Goal: Task Accomplishment & Management: Manage account settings

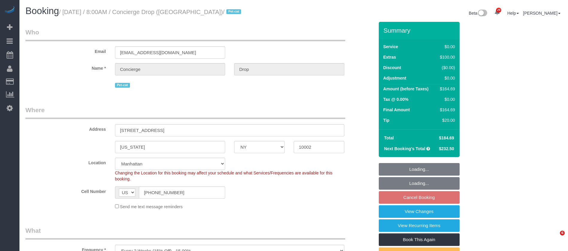
select select "NY"
select select "spot1"
select select "number:89"
select select "number:90"
select select "number:13"
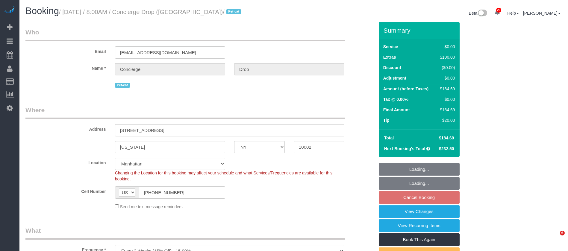
select select "number:6"
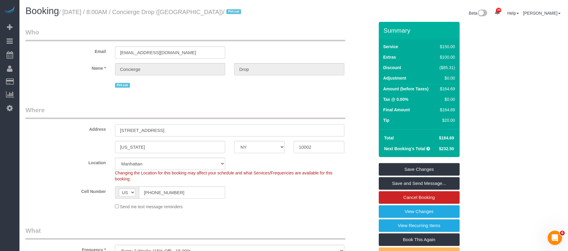
drag, startPoint x: 119, startPoint y: 127, endPoint x: 236, endPoint y: 9, distance: 165.7
click at [181, 129] on input "225 Cherry Street, Apt 74-K" at bounding box center [229, 130] width 229 height 12
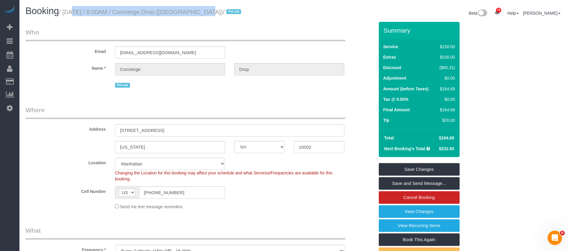
drag, startPoint x: 64, startPoint y: 10, endPoint x: 189, endPoint y: 10, distance: 125.5
click at [193, 10] on small "/ September 30, 2025 / 8:00AM / Concierge Drop (NYC) / Pet-cat" at bounding box center [151, 12] width 184 height 7
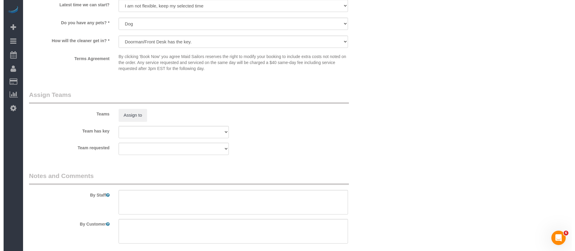
scroll to position [719, 0]
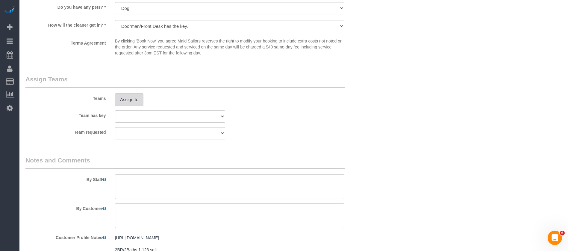
click at [125, 96] on button "Assign to" at bounding box center [129, 99] width 29 height 13
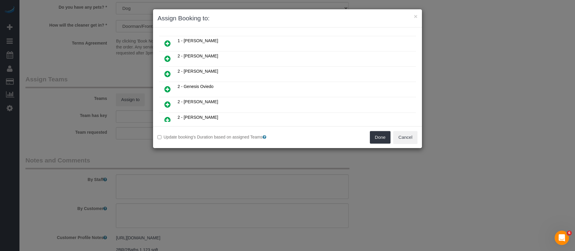
scroll to position [135, 0]
click at [167, 89] on icon at bounding box center [167, 90] width 6 height 7
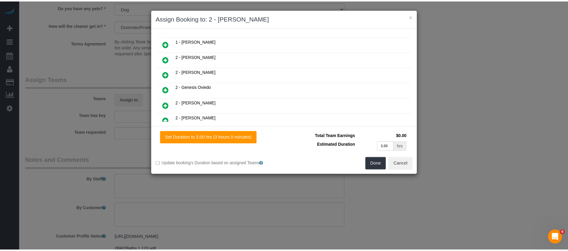
scroll to position [149, 0]
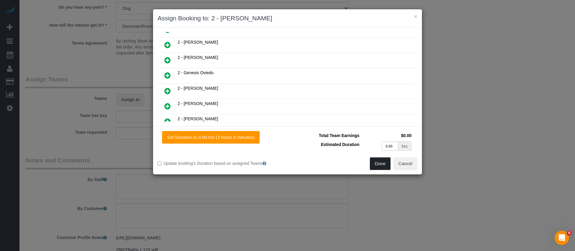
click at [375, 164] on button "Done" at bounding box center [380, 164] width 21 height 13
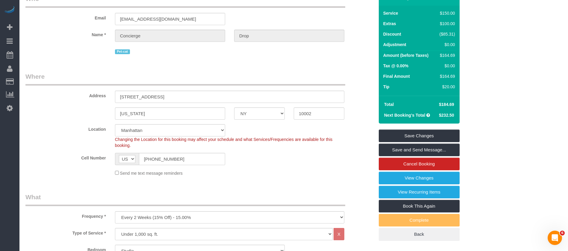
scroll to position [0, 0]
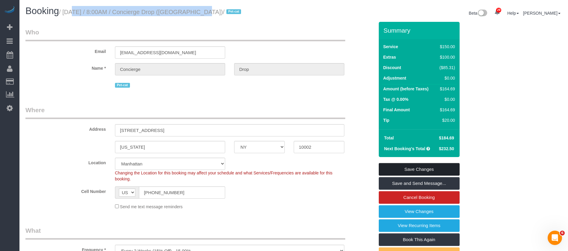
click at [440, 164] on link "Save Changes" at bounding box center [419, 169] width 81 height 13
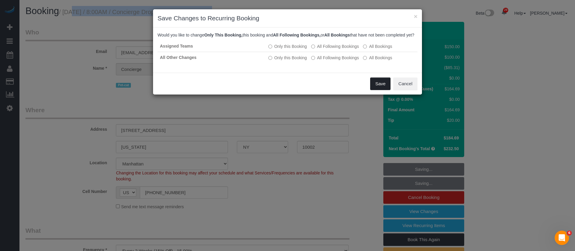
click at [372, 90] on button "Save" at bounding box center [380, 84] width 20 height 13
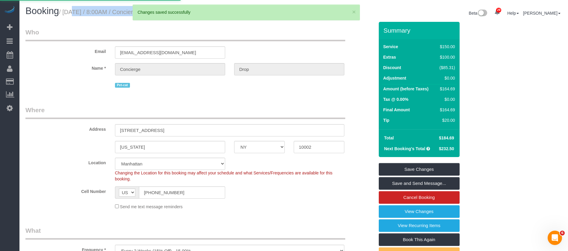
select select "**********"
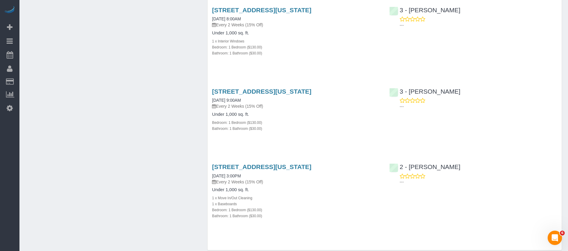
scroll to position [462, 0]
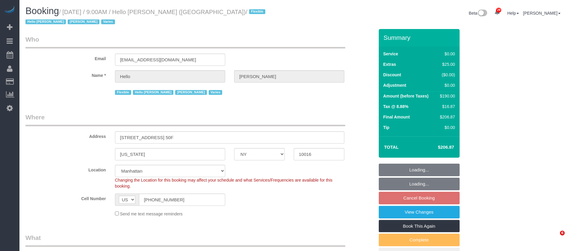
select select "NY"
select select "4"
select select "spot2"
select select "number:89"
select select "number:90"
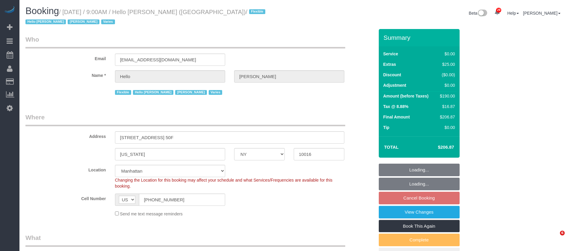
select select "number:13"
select select "number:6"
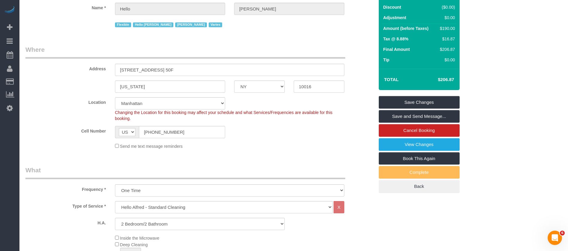
scroll to position [45, 0]
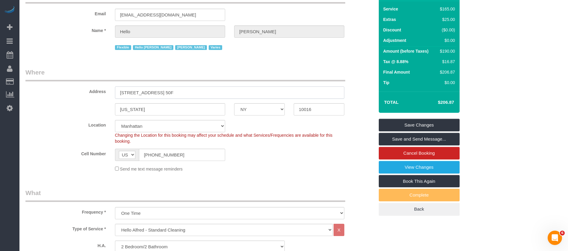
drag, startPoint x: 117, startPoint y: 84, endPoint x: 173, endPoint y: 81, distance: 55.5
click at [180, 87] on input "10 East 29th Street, Apt. 50F" at bounding box center [229, 93] width 229 height 12
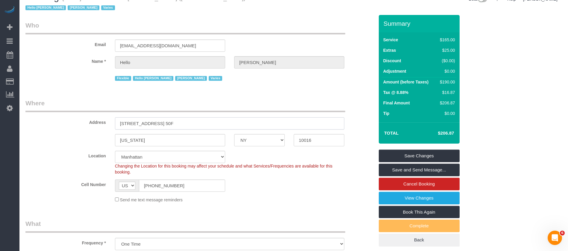
scroll to position [0, 0]
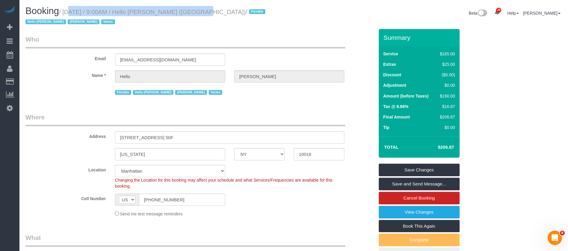
drag, startPoint x: 61, startPoint y: 8, endPoint x: 183, endPoint y: 10, distance: 121.9
click at [183, 10] on small "/ September 30, 2025 / 9:00AM / Hello Alfred (NYC) / Flexible Hello Alfred Jack…" at bounding box center [146, 17] width 242 height 17
copy small "/ September 30, 2025 / 9:00AM / Hello Alfred"
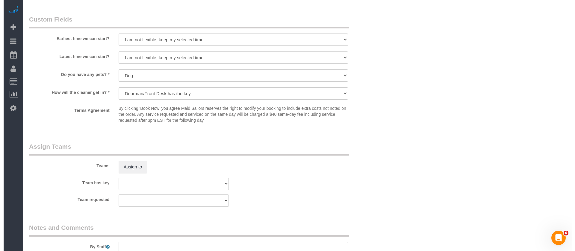
scroll to position [719, 0]
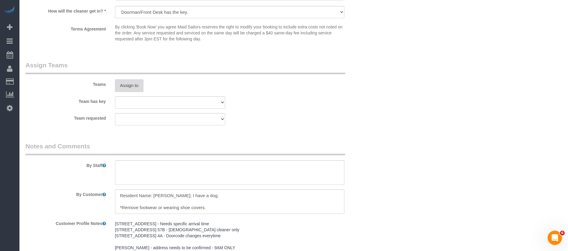
click at [132, 80] on button "Assign to" at bounding box center [129, 85] width 29 height 13
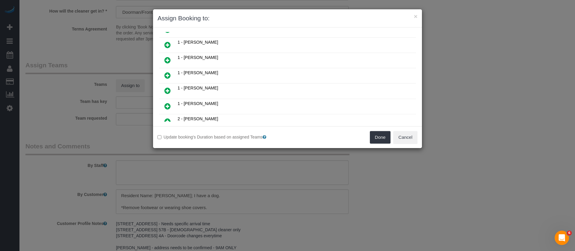
scroll to position [45, 0]
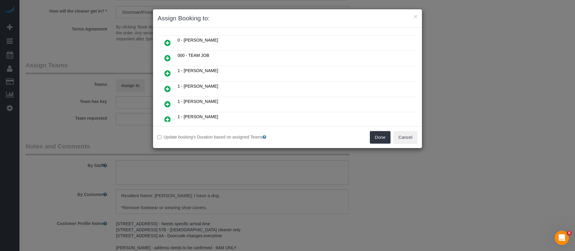
drag, startPoint x: 168, startPoint y: 118, endPoint x: 208, endPoint y: 129, distance: 41.4
click at [168, 118] on icon at bounding box center [167, 119] width 6 height 7
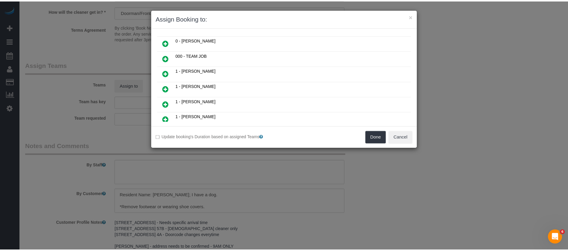
scroll to position [59, 0]
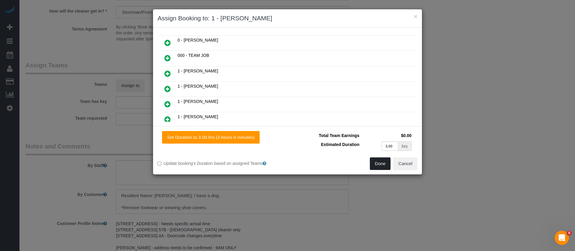
click at [383, 165] on button "Done" at bounding box center [380, 164] width 21 height 13
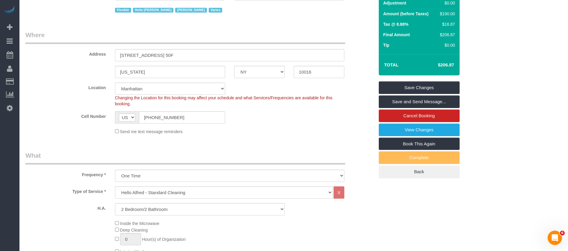
scroll to position [0, 0]
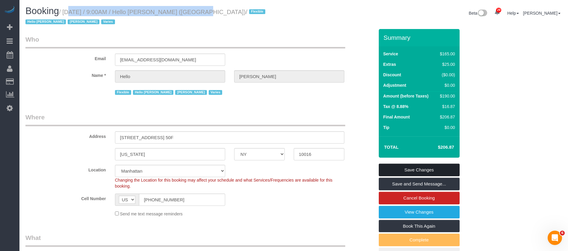
click at [431, 164] on link "Save Changes" at bounding box center [419, 170] width 81 height 13
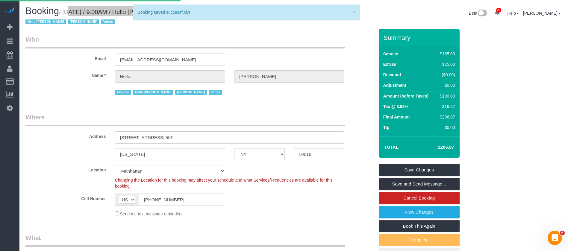
select select "**********"
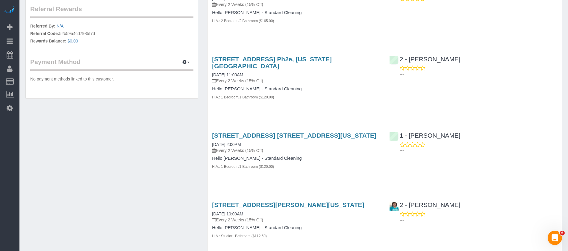
scroll to position [404, 0]
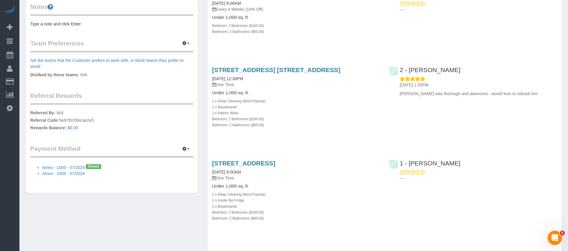
scroll to position [90, 0]
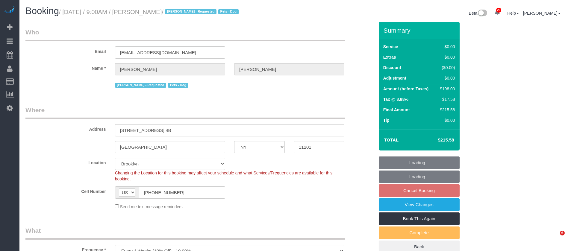
select select "NY"
select select "2"
select select "string:stripe-pm_1QRarJ4VGloSiKo7f1CdWVbw"
select select "spot2"
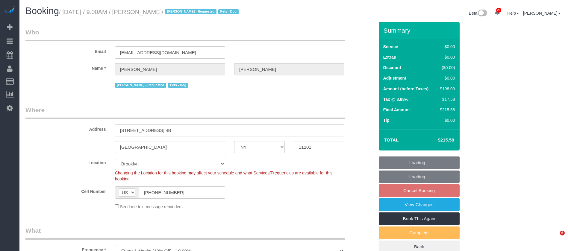
select select "number:57"
select select "number:72"
select select "number:13"
select select "number:5"
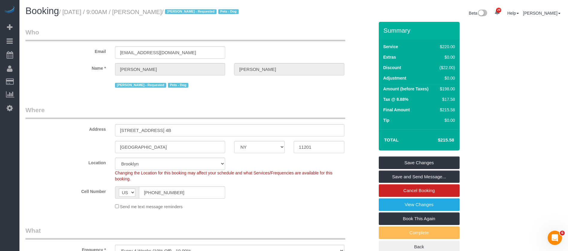
drag, startPoint x: 64, startPoint y: 13, endPoint x: 187, endPoint y: 9, distance: 123.5
click at [187, 9] on small "/ September 30, 2025 / 9:00AM / Gary Bennett / Alton Jasper - Requested Pets - …" at bounding box center [150, 12] width 182 height 7
copy small "September 30, 2025 / 9:00AM / Gary Bennett"
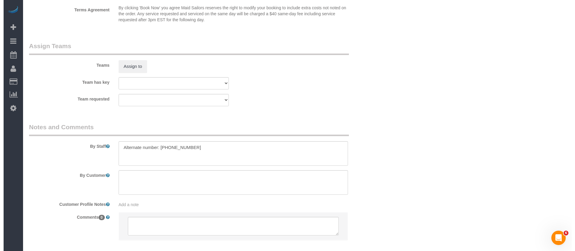
scroll to position [795, 0]
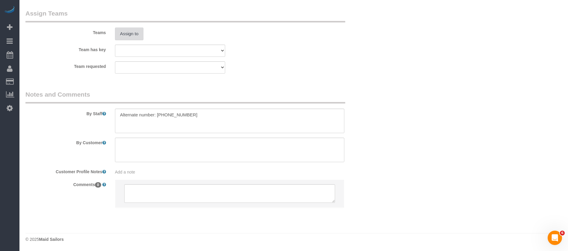
click at [137, 39] on button "Assign to" at bounding box center [129, 34] width 29 height 13
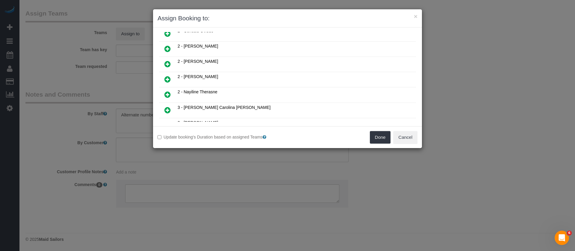
scroll to position [225, 0]
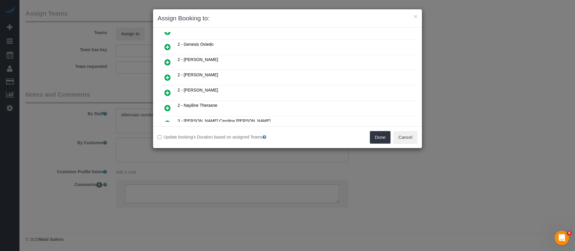
click at [167, 46] on icon at bounding box center [167, 46] width 6 height 7
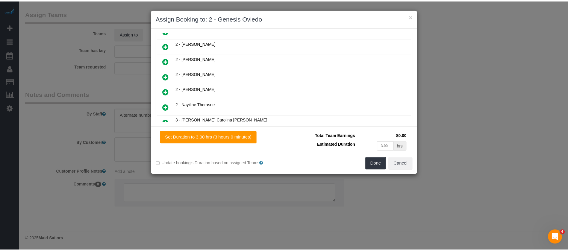
scroll to position [239, 0]
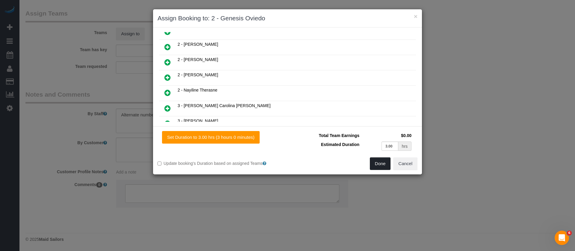
click at [374, 166] on button "Done" at bounding box center [380, 164] width 21 height 13
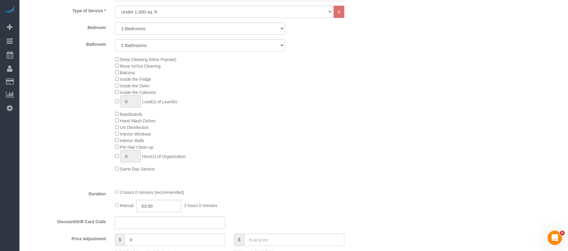
scroll to position [31, 0]
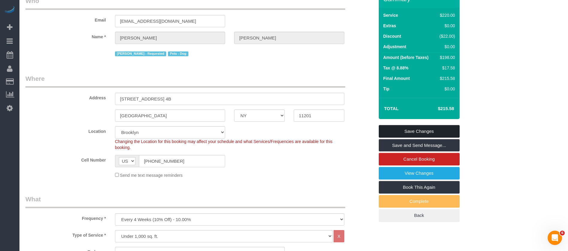
click at [425, 129] on link "Save Changes" at bounding box center [419, 131] width 81 height 13
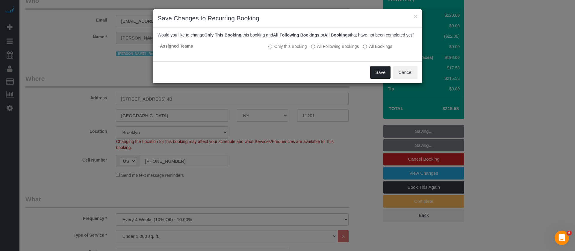
click at [377, 78] on button "Save" at bounding box center [380, 72] width 20 height 13
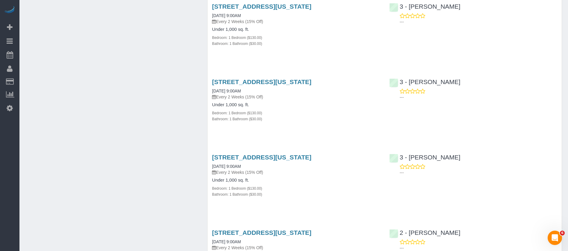
scroll to position [674, 0]
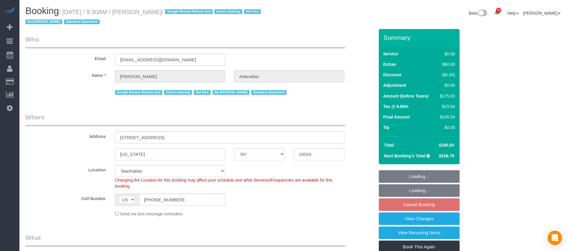
select select "NY"
select select "1"
select select "string:stripe-pm_1QrgCn4VGloSiKo7GXhdb6K1"
select select "number:89"
select select "number:90"
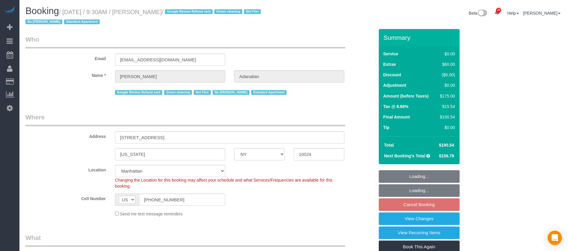
select select "number:15"
select select "number:5"
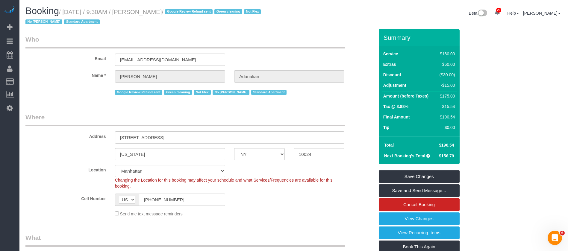
drag, startPoint x: 64, startPoint y: 13, endPoint x: 191, endPoint y: 11, distance: 126.7
click at [194, 11] on small "/ September 30, 2025 / 9:30AM / Laura Adanalian / Google Review Refund sent Gre…" at bounding box center [143, 17] width 237 height 17
copy small "September 30, 2025 / 9:30AM / Laura Adanalian"
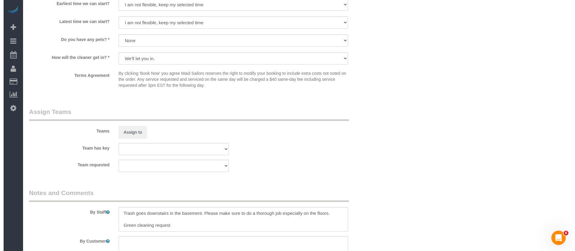
scroll to position [764, 0]
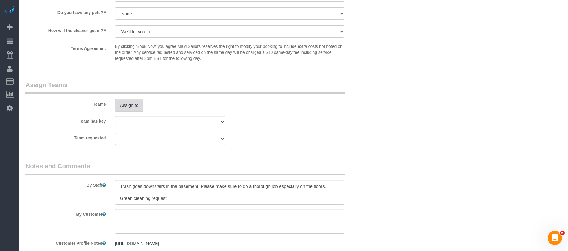
click at [131, 105] on button "Assign to" at bounding box center [129, 105] width 29 height 13
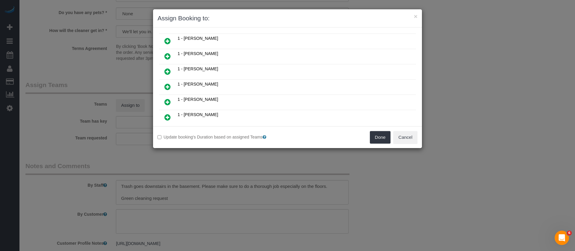
scroll to position [90, 0]
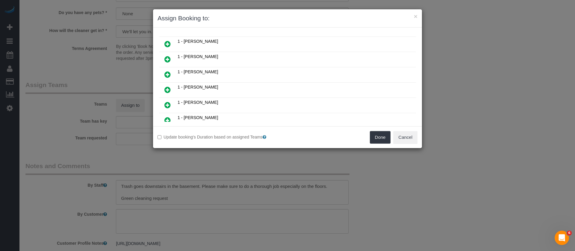
drag, startPoint x: 166, startPoint y: 90, endPoint x: 194, endPoint y: 90, distance: 28.5
click at [166, 90] on icon at bounding box center [167, 89] width 6 height 7
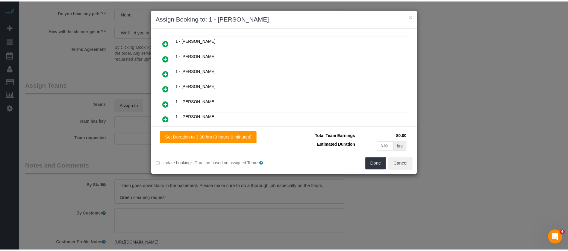
scroll to position [105, 0]
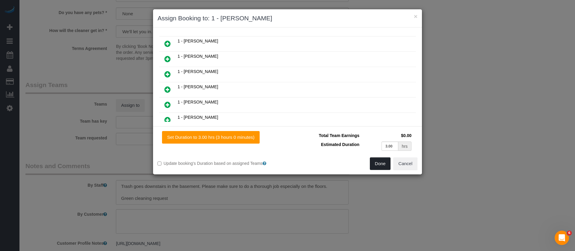
click at [374, 165] on button "Done" at bounding box center [380, 164] width 21 height 13
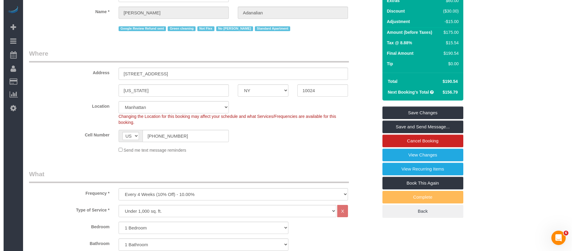
scroll to position [0, 0]
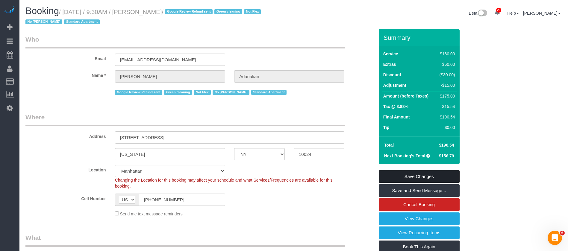
click at [442, 175] on link "Save Changes" at bounding box center [419, 176] width 81 height 13
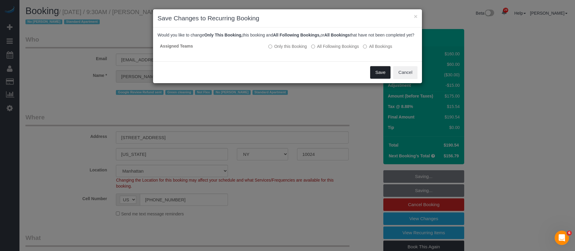
drag, startPoint x: 377, startPoint y: 76, endPoint x: 338, endPoint y: 47, distance: 48.6
click at [374, 76] on button "Save" at bounding box center [380, 72] width 20 height 13
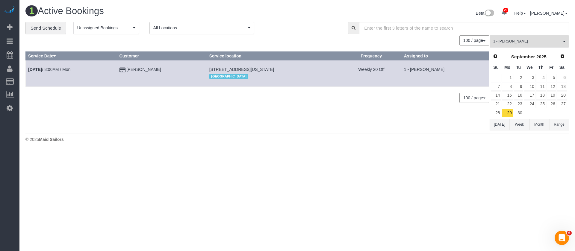
click at [563, 42] on button "1 - Mandy Williams All Teams" at bounding box center [529, 41] width 79 height 12
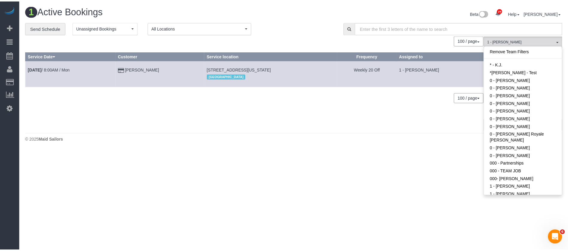
scroll to position [209, 0]
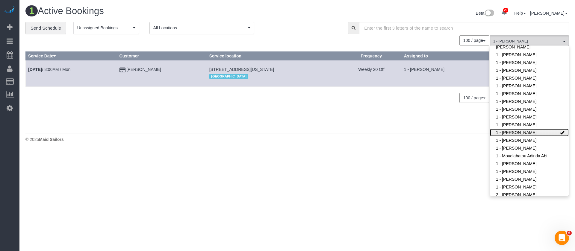
click at [560, 131] on span at bounding box center [562, 133] width 4 height 4
click at [291, 12] on h1 "38 Active Bookings" at bounding box center [159, 11] width 268 height 10
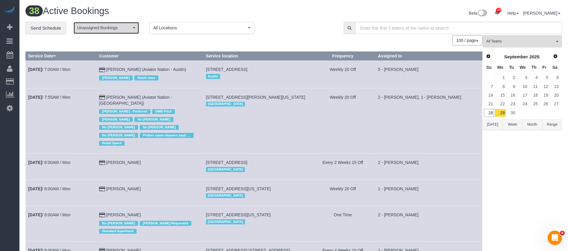
click at [135, 29] on button "Unassigned Bookings" at bounding box center [106, 28] width 66 height 12
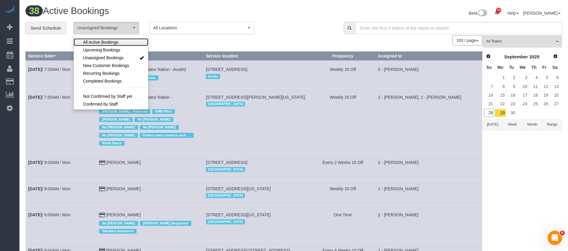
click at [115, 43] on span "All Active Bookings" at bounding box center [100, 42] width 35 height 6
click at [294, 29] on div "**********" at bounding box center [179, 28] width 309 height 13
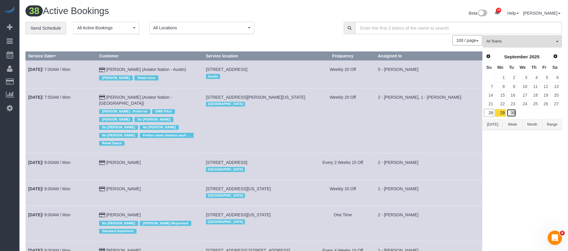
click at [513, 111] on link "30" at bounding box center [512, 113] width 10 height 8
click at [132, 30] on button "All Active Bookings" at bounding box center [106, 28] width 66 height 12
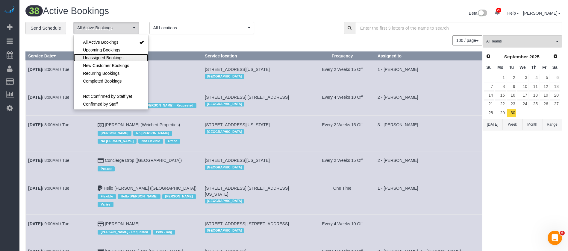
click at [109, 57] on span "Unassigned Bookings" at bounding box center [103, 58] width 40 height 6
select select "**********"
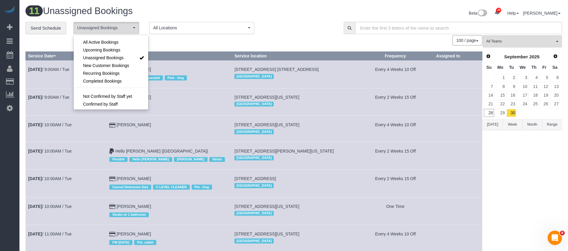
click at [310, 8] on div "Beta 29 Your Notifications You have 0 alerts × You have 5 to charge for 09/26/2…" at bounding box center [430, 14] width 273 height 16
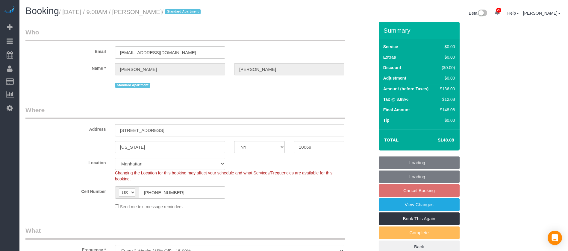
select select "NY"
select select "1"
select select "spot2"
select select "number:89"
select select "number:90"
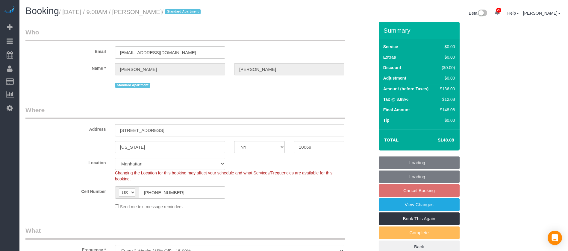
select select "number:15"
select select "number:5"
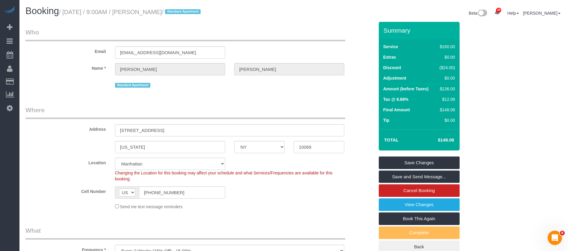
drag, startPoint x: 65, startPoint y: 12, endPoint x: 185, endPoint y: 12, distance: 120.1
click at [185, 12] on small "/ September 30, 2025 / 9:00AM / Liz Huizenga / Standard Apartment" at bounding box center [131, 12] width 144 height 7
copy small "September 30, 2025 / 9:00AM / Liz Huizenga"
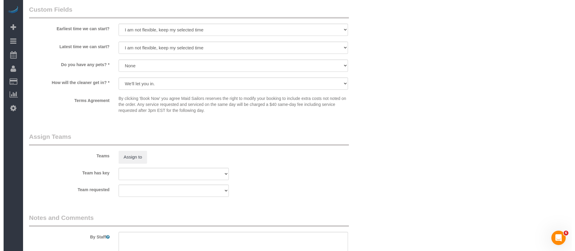
scroll to position [719, 0]
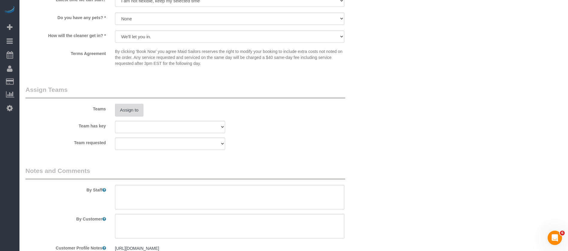
click at [129, 107] on button "Assign to" at bounding box center [129, 110] width 29 height 13
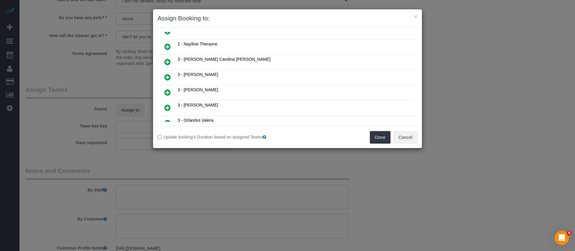
scroll to position [360, 0]
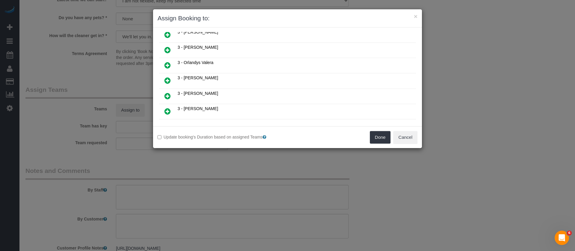
drag, startPoint x: 165, startPoint y: 109, endPoint x: 191, endPoint y: 111, distance: 26.1
click at [166, 109] on icon at bounding box center [167, 111] width 6 height 7
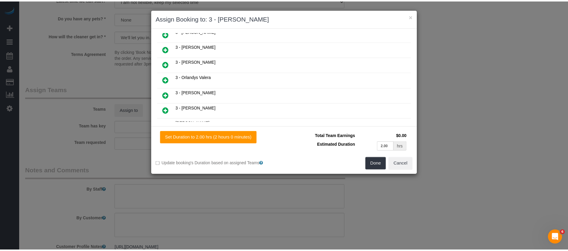
scroll to position [374, 0]
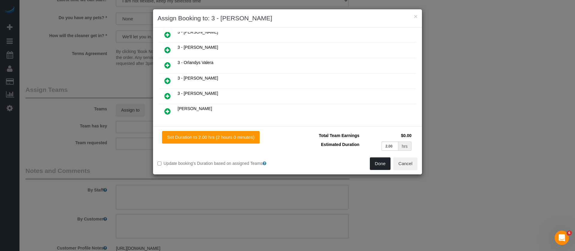
click at [375, 162] on button "Done" at bounding box center [380, 164] width 21 height 13
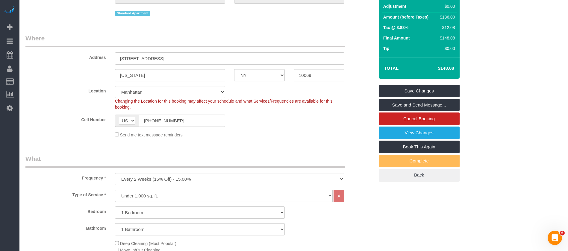
scroll to position [0, 0]
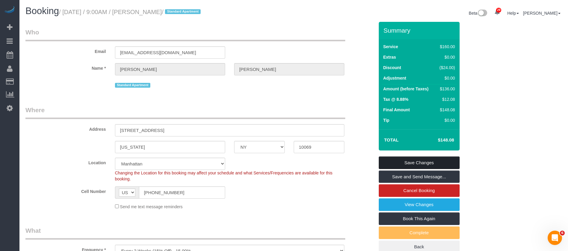
click at [421, 165] on link "Save Changes" at bounding box center [419, 163] width 81 height 13
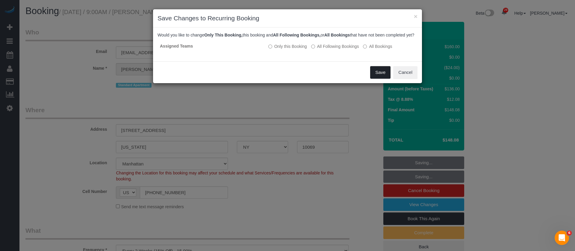
click at [383, 77] on button "Save" at bounding box center [380, 72] width 20 height 13
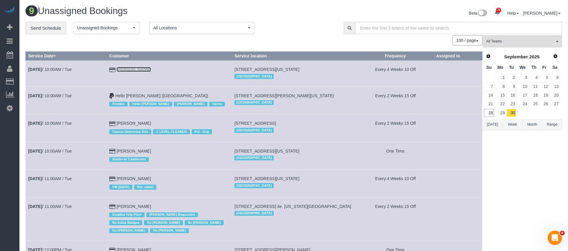
scroll to position [45, 0]
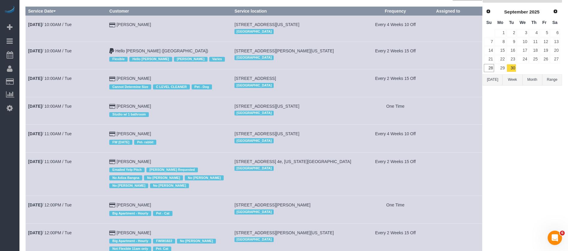
drag, startPoint x: 132, startPoint y: 81, endPoint x: 116, endPoint y: 85, distance: 16.3
click at [89, 88] on td "Sep 30th / 10:00AM / Tue" at bounding box center [66, 84] width 81 height 28
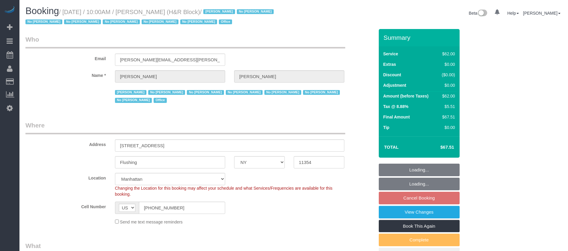
select select "NY"
select select "number:89"
select select "number:90"
select select "number:15"
select select "number:7"
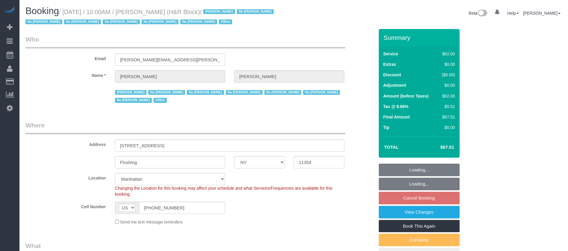
select select "spot2"
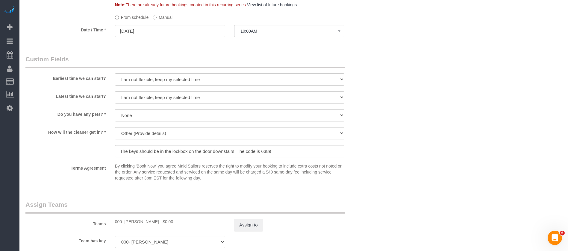
scroll to position [449, 0]
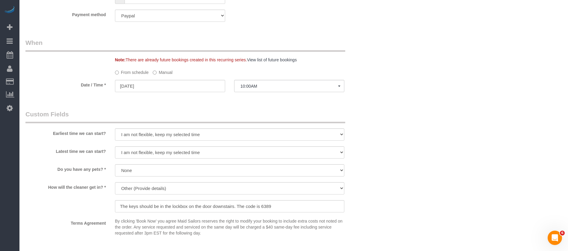
click at [157, 71] on label "Manual" at bounding box center [163, 71] width 20 height 8
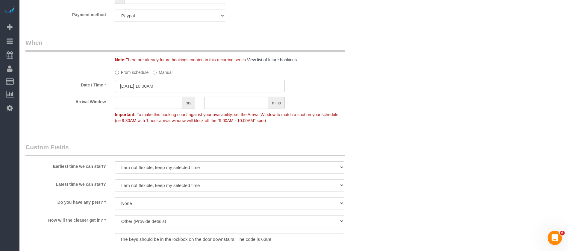
drag, startPoint x: 166, startPoint y: 85, endPoint x: 173, endPoint y: 88, distance: 7.7
click at [167, 85] on input "09/29/2025 10:00AM" at bounding box center [200, 86] width 170 height 12
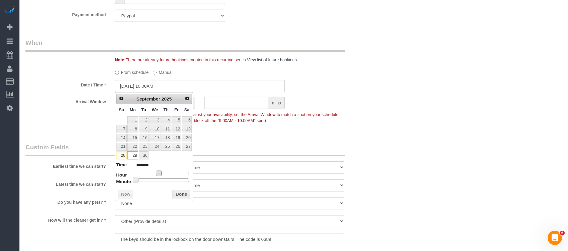
click at [161, 173] on span at bounding box center [158, 173] width 5 height 5
type input "09/29/2025 12:00PM"
type input "*******"
type input "09/29/2025 1:00PM"
type input "******"
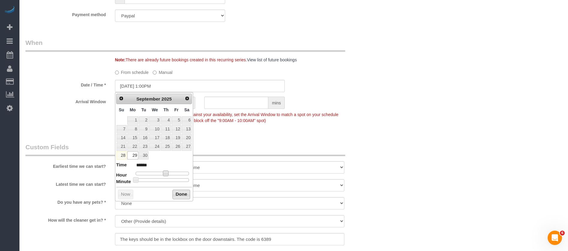
click at [181, 196] on button "Done" at bounding box center [182, 195] width 18 height 10
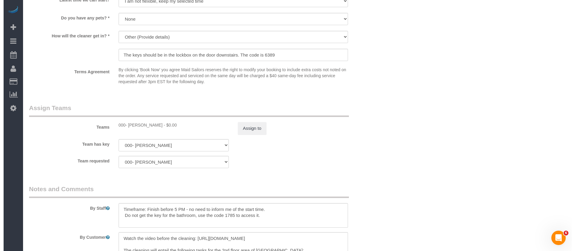
scroll to position [674, 0]
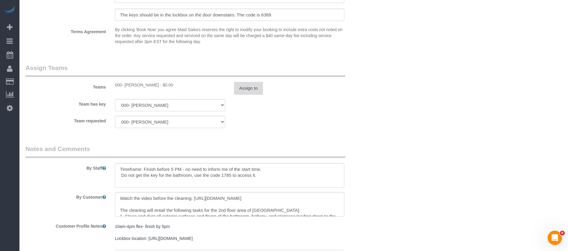
click at [248, 83] on button "Assign to" at bounding box center [248, 88] width 29 height 13
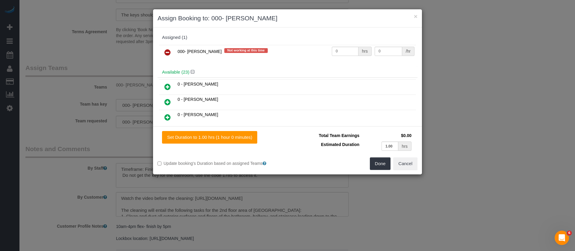
drag, startPoint x: 164, startPoint y: 48, endPoint x: 219, endPoint y: 62, distance: 56.5
click at [165, 48] on link at bounding box center [168, 53] width 14 height 12
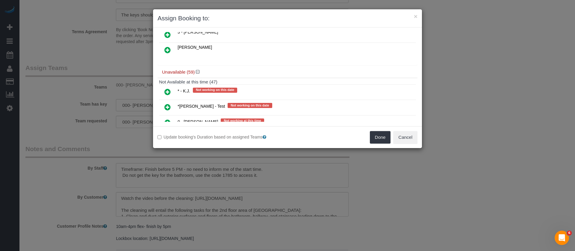
scroll to position [315, 0]
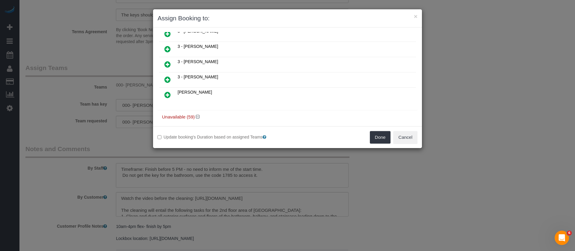
drag, startPoint x: 167, startPoint y: 77, endPoint x: 242, endPoint y: 91, distance: 76.3
click at [167, 77] on icon at bounding box center [167, 79] width 6 height 7
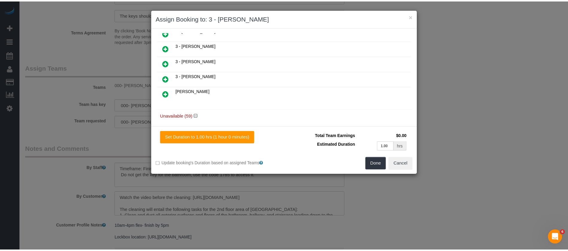
scroll to position [329, 0]
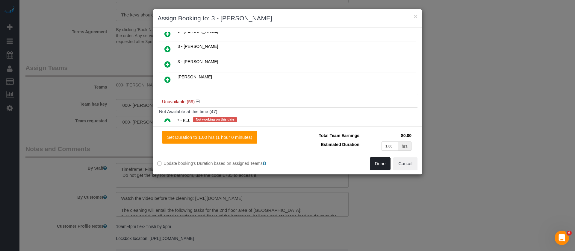
click at [381, 160] on button "Done" at bounding box center [380, 164] width 21 height 13
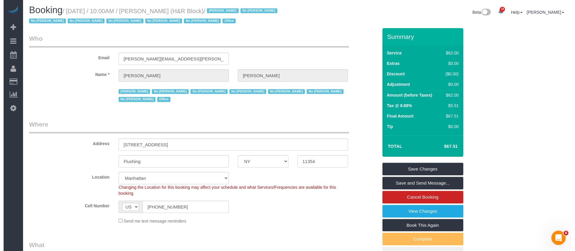
scroll to position [0, 0]
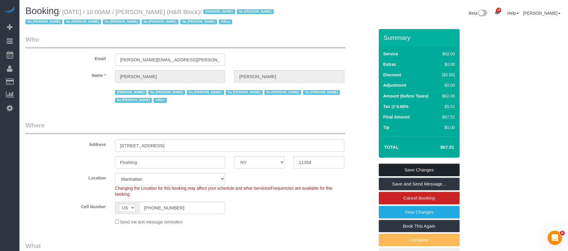
click at [435, 165] on link "Save Changes" at bounding box center [419, 170] width 81 height 13
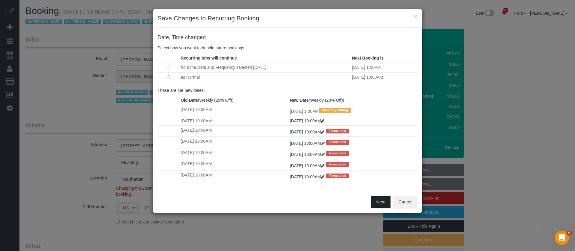
click at [375, 201] on button "Next" at bounding box center [380, 202] width 19 height 13
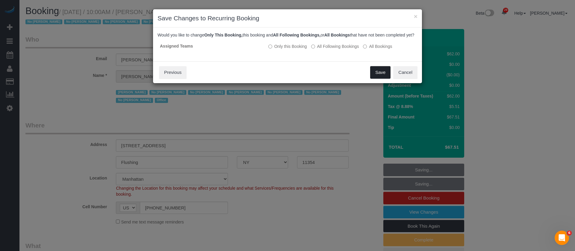
click at [377, 79] on button "Save" at bounding box center [380, 72] width 20 height 13
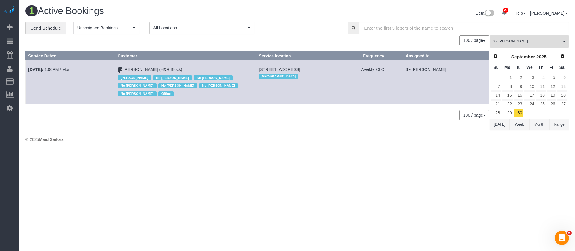
click at [565, 40] on button "3 - Mariama Diallo All Teams" at bounding box center [529, 41] width 79 height 12
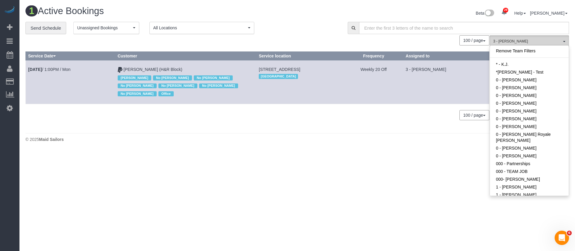
scroll to position [472, 0]
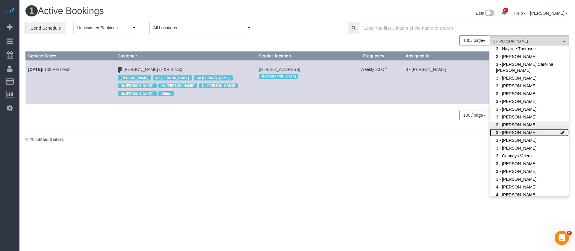
drag, startPoint x: 543, startPoint y: 120, endPoint x: 522, endPoint y: 115, distance: 22.2
click at [542, 129] on link "3 - [PERSON_NAME]" at bounding box center [529, 133] width 79 height 8
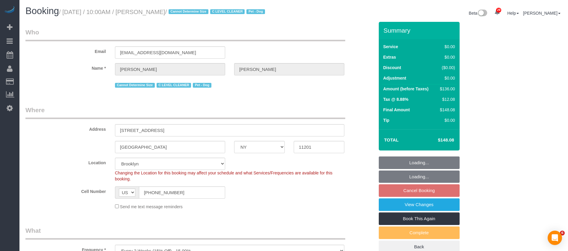
select select "NY"
select select "1"
select select "string:stripe-pm_1Nj3TP4VGloSiKo7GSDuJG2L"
select select "number:89"
select select "number:90"
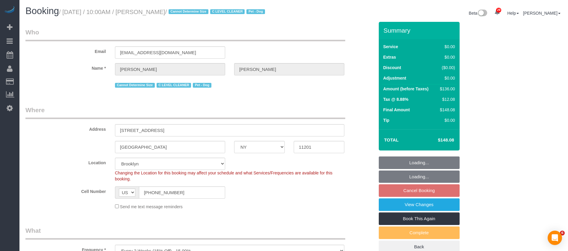
select select "number:13"
select select "number:6"
select select "spot63"
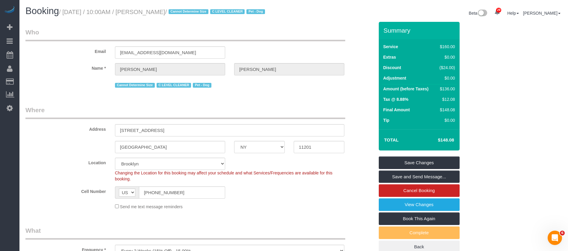
drag, startPoint x: 77, startPoint y: 10, endPoint x: 200, endPoint y: 7, distance: 122.6
click at [200, 7] on h1 "Booking / [DATE] / 10:00AM / [PERSON_NAME] / Cannot Determine Size C LEVEL CLEA…" at bounding box center [157, 11] width 264 height 10
copy small "[DATE] / 10:00AM / [PERSON_NAME] /"
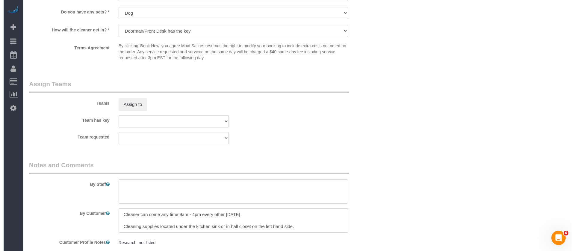
scroll to position [764, 0]
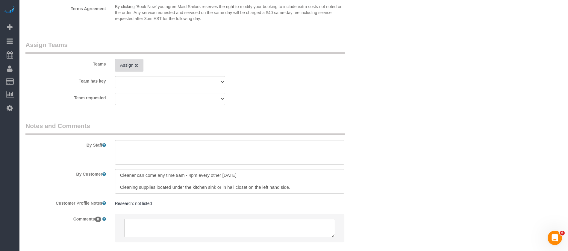
click at [130, 72] on button "Assign to" at bounding box center [129, 65] width 29 height 13
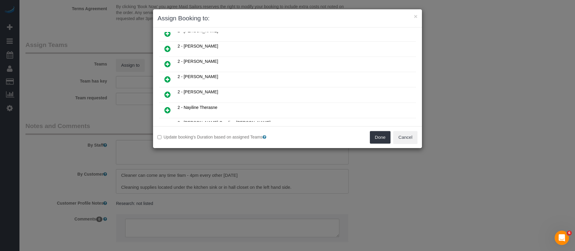
scroll to position [360, 0]
click at [165, 94] on icon at bounding box center [167, 96] width 6 height 7
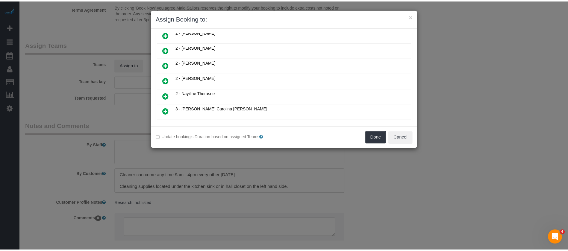
scroll to position [374, 0]
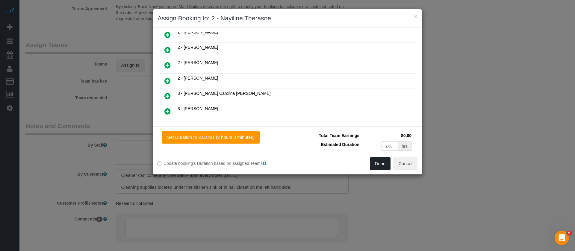
click at [379, 163] on button "Done" at bounding box center [380, 164] width 21 height 13
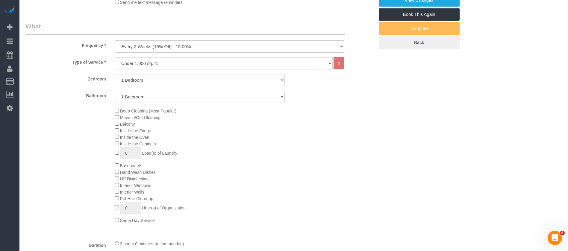
scroll to position [90, 0]
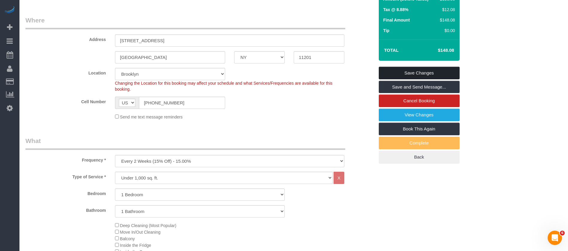
click at [433, 79] on link "Save Changes" at bounding box center [419, 73] width 81 height 13
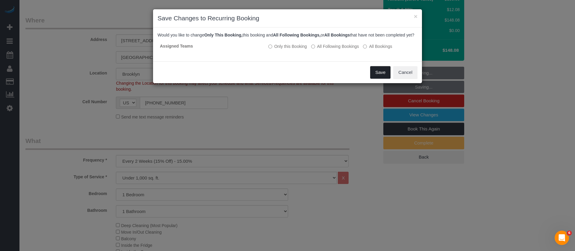
click at [380, 78] on button "Save" at bounding box center [380, 72] width 20 height 13
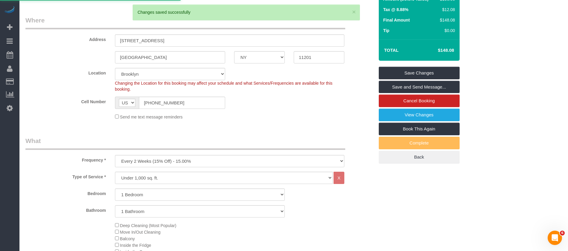
select select "**********"
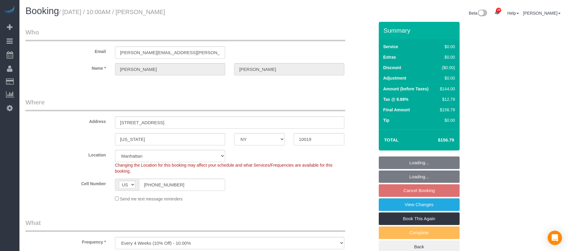
select select "NY"
select select "spot3"
select select "number:89"
select select "number:90"
select select "number:15"
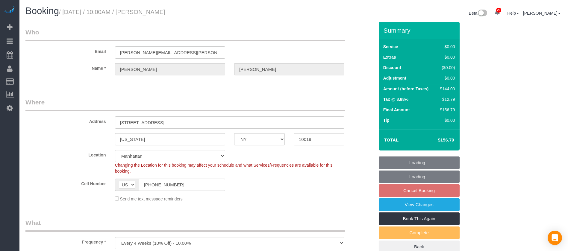
select select "number:5"
select select "1"
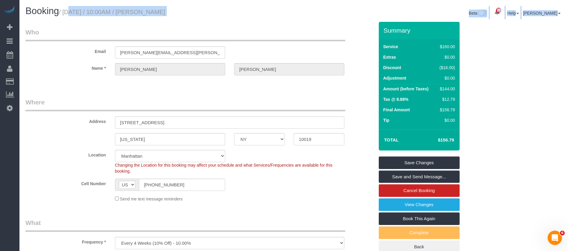
drag, startPoint x: 62, startPoint y: 11, endPoint x: 229, endPoint y: 13, distance: 167.5
click at [236, 14] on h1 "Booking / September 30, 2025 / 10:00AM / John Isenhower" at bounding box center [157, 11] width 264 height 10
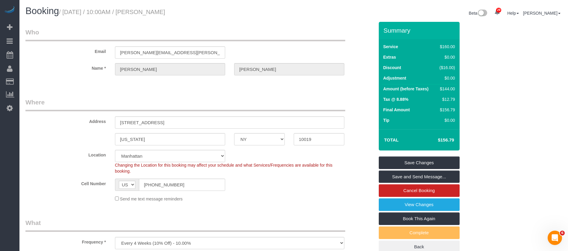
drag, startPoint x: 65, startPoint y: 9, endPoint x: 212, endPoint y: 10, distance: 147.4
click at [212, 10] on h1 "Booking / September 30, 2025 / 10:00AM / John Isenhower" at bounding box center [157, 11] width 264 height 10
copy small "September 30, 2025 / 10:00AM / John Isenhower"
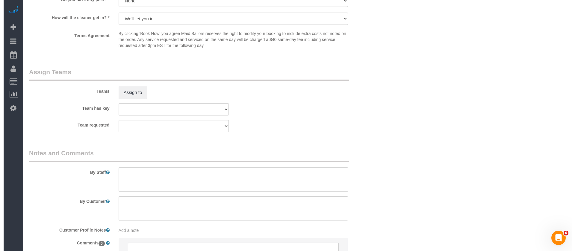
scroll to position [787, 0]
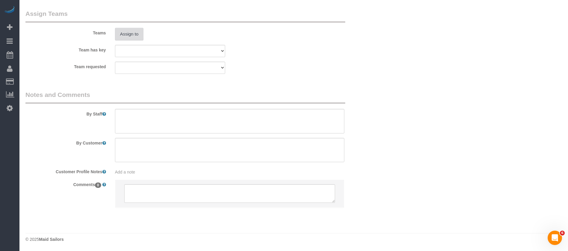
click at [129, 30] on button "Assign to" at bounding box center [129, 34] width 29 height 13
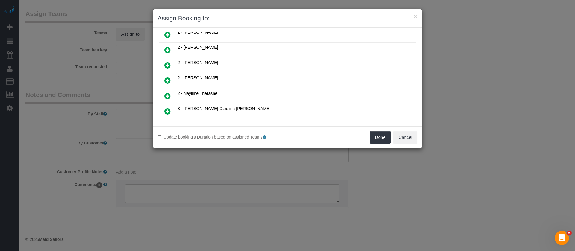
scroll to position [404, 0]
drag, startPoint x: 168, startPoint y: 65, endPoint x: 215, endPoint y: 70, distance: 47.1
click at [169, 65] on icon at bounding box center [167, 66] width 6 height 7
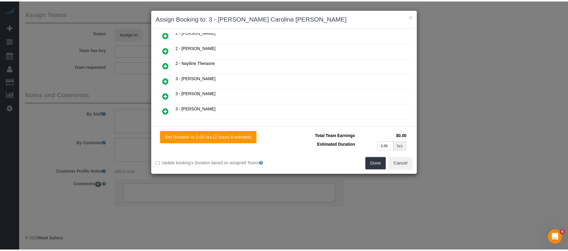
scroll to position [419, 0]
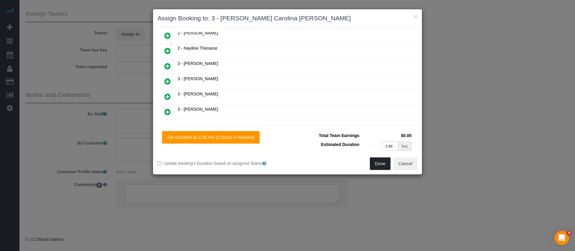
click at [379, 163] on button "Done" at bounding box center [380, 164] width 21 height 13
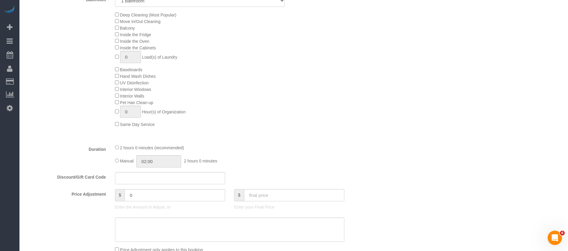
scroll to position [23, 0]
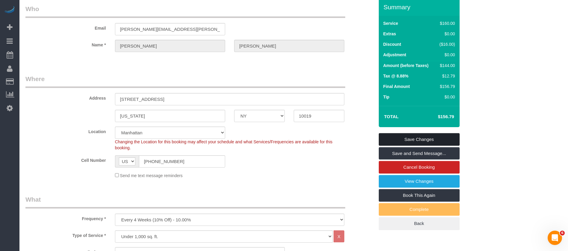
click at [418, 136] on link "Save Changes" at bounding box center [419, 139] width 81 height 13
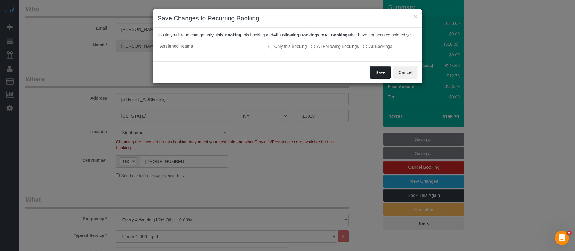
click at [385, 79] on button "Save" at bounding box center [380, 72] width 20 height 13
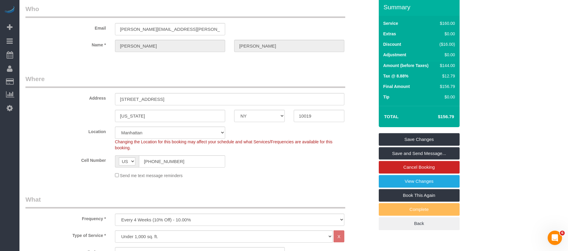
select select "**********"
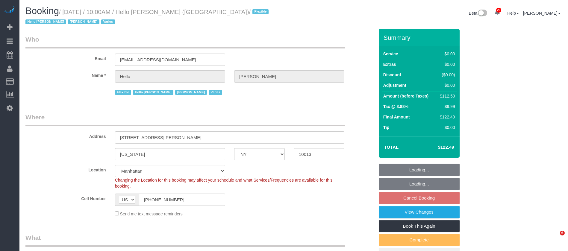
select select "NY"
select select "spot61"
select select "number:89"
select select "number:90"
select select "number:15"
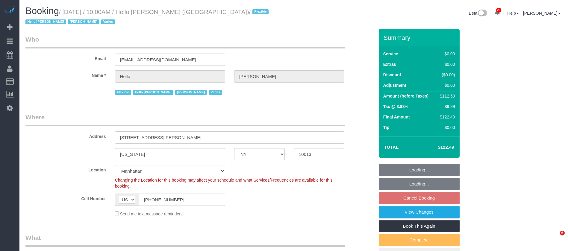
select select "number:6"
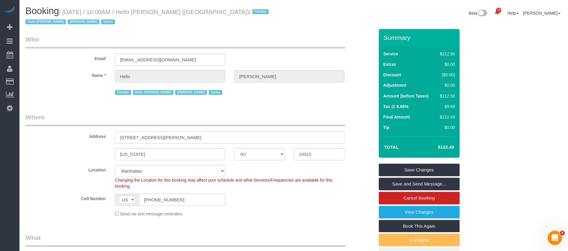
drag, startPoint x: 117, startPoint y: 131, endPoint x: 197, endPoint y: 134, distance: 79.5
click at [197, 134] on input "88 Leonard Street, Apt. 1906" at bounding box center [229, 138] width 229 height 12
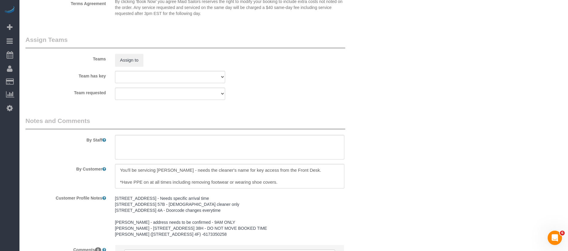
scroll to position [713, 0]
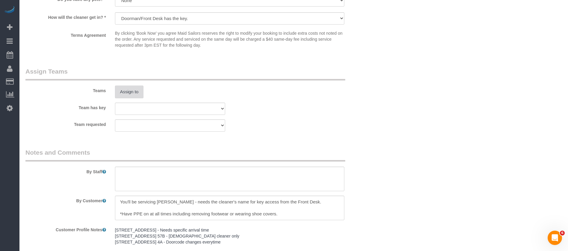
click at [135, 86] on button "Assign to" at bounding box center [129, 92] width 29 height 13
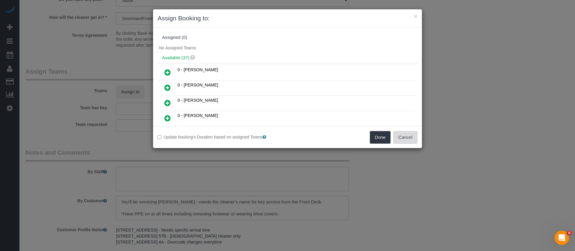
click at [410, 141] on button "Cancel" at bounding box center [405, 137] width 24 height 13
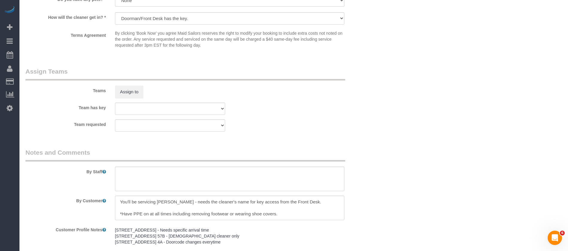
click at [131, 78] on div "Teams Assign to" at bounding box center [200, 82] width 358 height 31
click at [131, 86] on button "Assign to" at bounding box center [129, 92] width 29 height 13
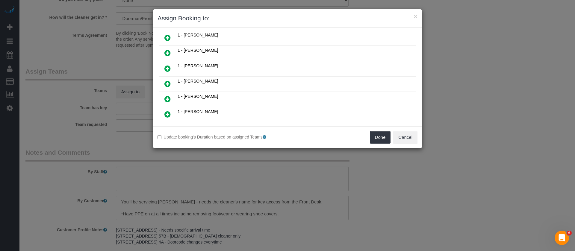
scroll to position [90, 0]
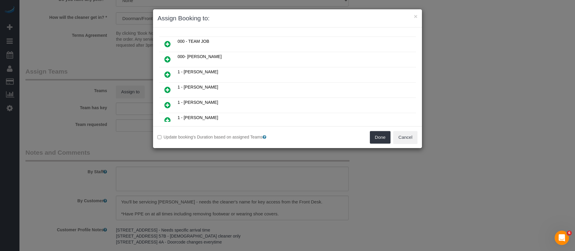
click at [167, 58] on icon at bounding box center [167, 59] width 6 height 7
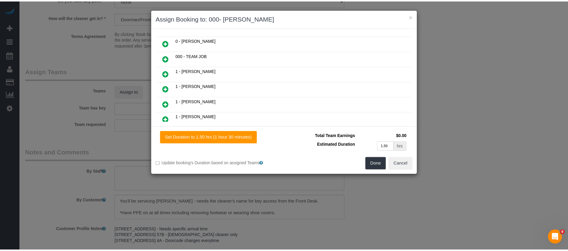
scroll to position [105, 0]
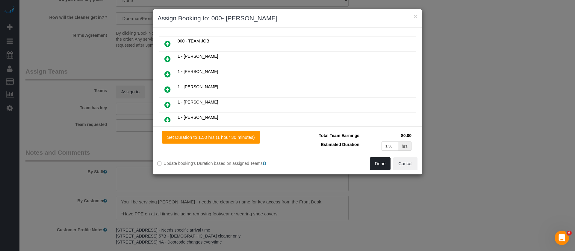
click at [377, 161] on button "Done" at bounding box center [380, 164] width 21 height 13
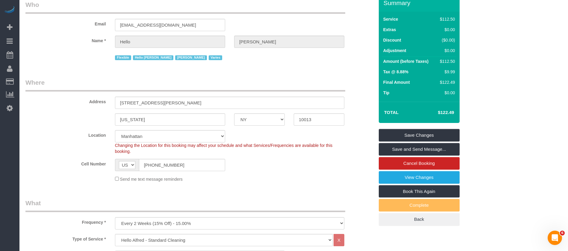
scroll to position [0, 0]
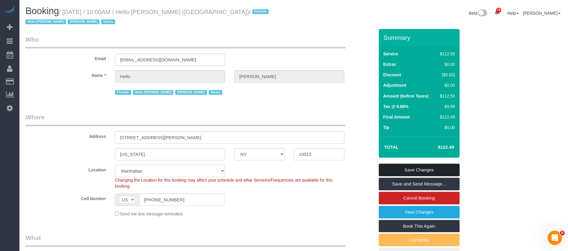
click at [445, 164] on link "Save Changes" at bounding box center [419, 170] width 81 height 13
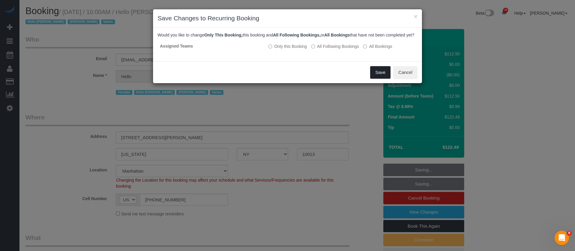
click at [379, 77] on button "Save" at bounding box center [380, 72] width 20 height 13
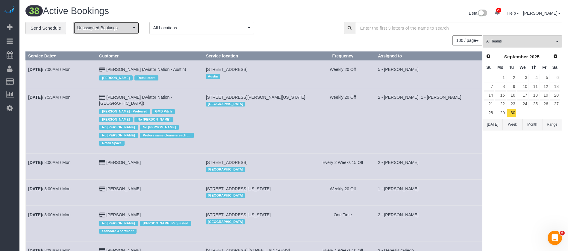
click at [123, 29] on span "Unassigned Bookings" at bounding box center [104, 28] width 54 height 6
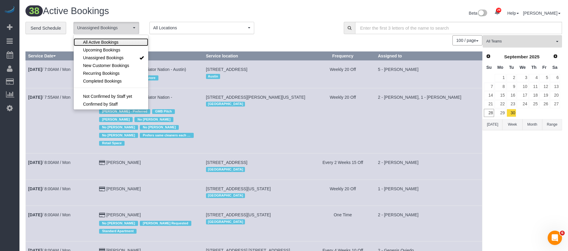
click at [116, 43] on span "All Active Bookings" at bounding box center [100, 42] width 35 height 6
click at [278, 37] on div "100 / page 10 / page 20 / page 30 / page 40 / page 50 / page 100 / page" at bounding box center [253, 40] width 457 height 10
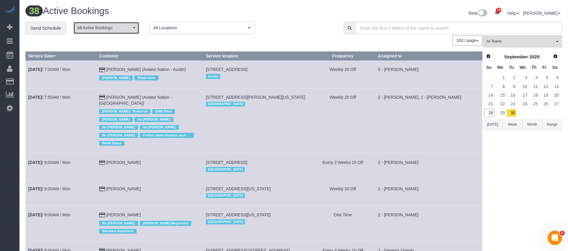
click at [112, 29] on span "All Active Bookings" at bounding box center [104, 28] width 54 height 6
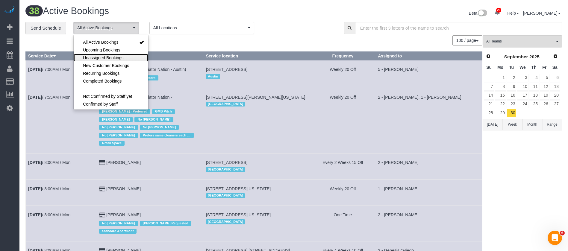
click at [106, 55] on span "Unassigned Bookings" at bounding box center [103, 58] width 40 height 6
select select "**********"
click at [187, 43] on div "100 / page 10 / page 20 / page 30 / page 40 / page 50 / page 100 / page" at bounding box center [253, 40] width 457 height 10
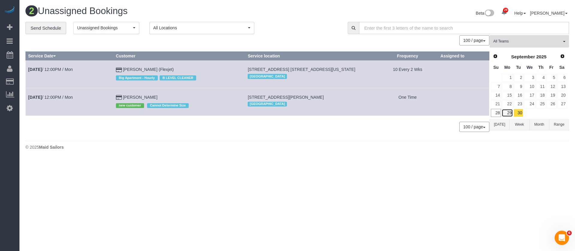
click at [512, 112] on link "29" at bounding box center [507, 113] width 11 height 8
click at [516, 111] on link "30" at bounding box center [519, 113] width 10 height 8
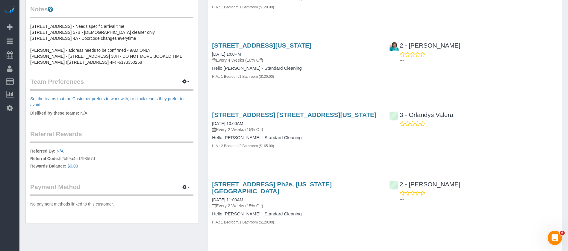
scroll to position [209, 0]
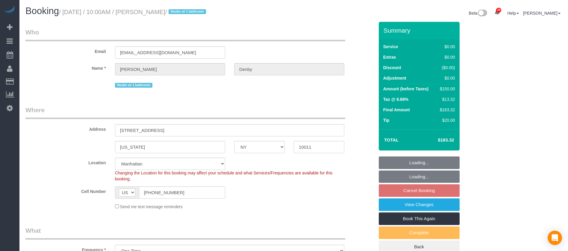
select select "NY"
select select "number:56"
select select "number:72"
select select "number:15"
select select "number:6"
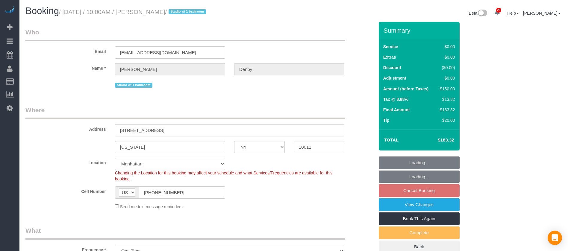
select select "spot61"
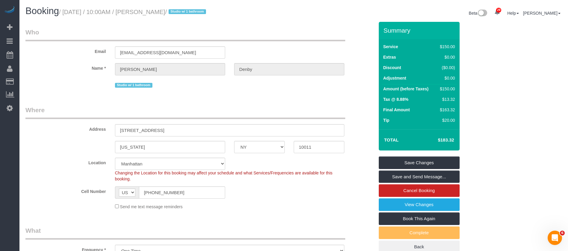
drag, startPoint x: 64, startPoint y: 12, endPoint x: 203, endPoint y: 11, distance: 139.3
click at [203, 11] on small "/ September 30, 2025 / 10:00AM / Christopher Denby / Studio w/ 1 bathroom" at bounding box center [133, 12] width 149 height 7
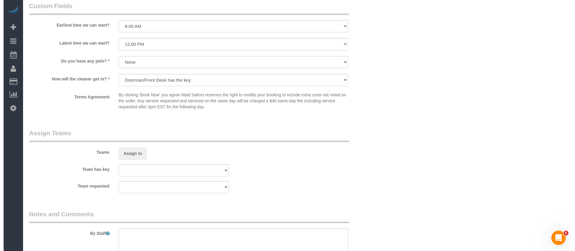
scroll to position [788, 0]
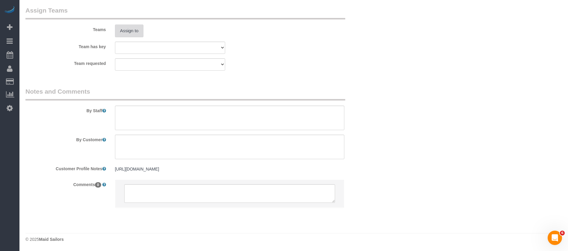
click at [123, 34] on button "Assign to" at bounding box center [129, 31] width 29 height 13
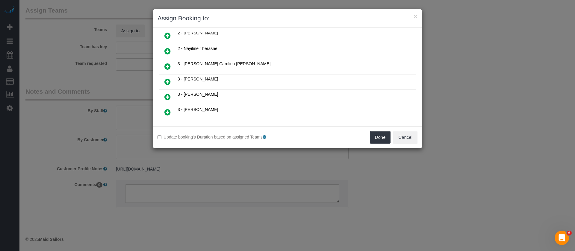
scroll to position [449, 0]
click at [165, 81] on icon at bounding box center [167, 82] width 6 height 7
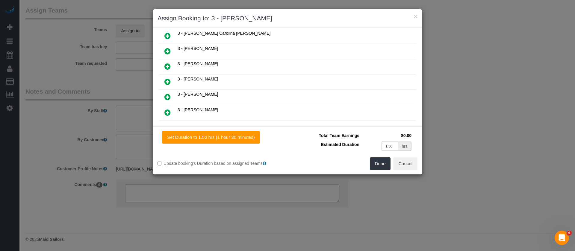
scroll to position [464, 0]
click at [381, 161] on button "Done" at bounding box center [380, 164] width 21 height 13
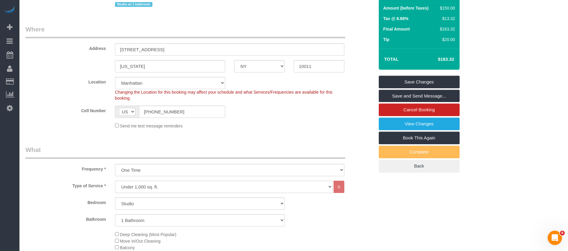
scroll to position [0, 0]
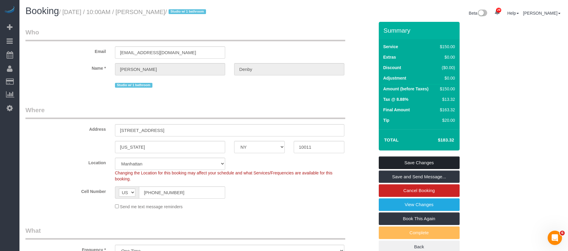
drag, startPoint x: 444, startPoint y: 161, endPoint x: 371, endPoint y: 150, distance: 73.9
click at [443, 161] on link "Save Changes" at bounding box center [419, 163] width 81 height 13
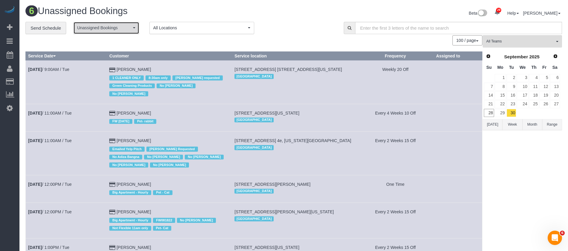
click at [127, 29] on span "Unassigned Bookings" at bounding box center [104, 28] width 54 height 6
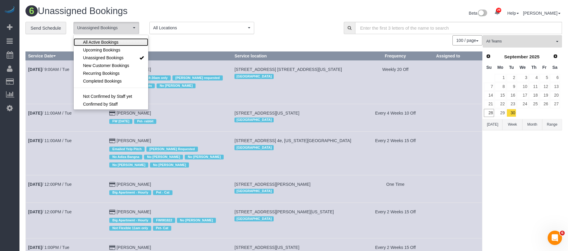
click at [111, 41] on span "All Active Bookings" at bounding box center [100, 42] width 35 height 6
click at [291, 34] on div "**********" at bounding box center [179, 28] width 309 height 13
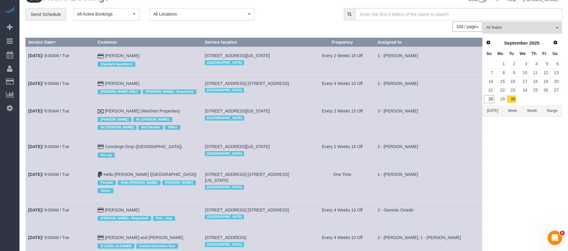
scroll to position [0, 0]
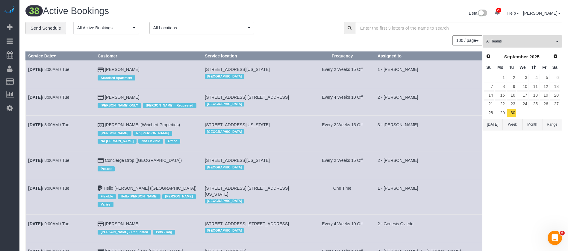
click at [549, 39] on span "All Teams" at bounding box center [521, 41] width 68 height 5
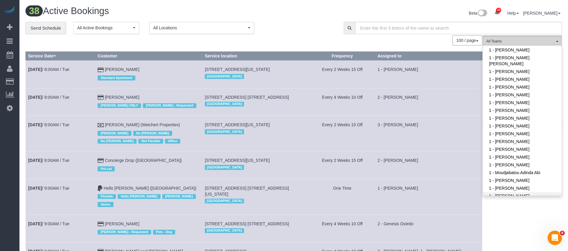
scroll to position [225, 0]
click at [518, 136] on link "1 - Moudjabatou Adinda Abi" at bounding box center [522, 140] width 79 height 8
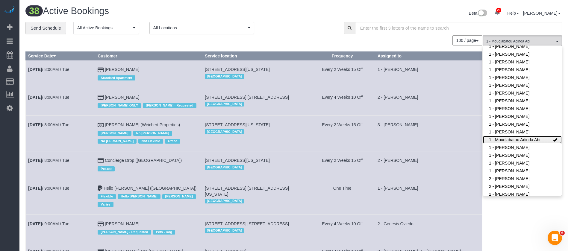
click at [518, 136] on link "1 - Moudjabatou Adinda Abi" at bounding box center [522, 140] width 79 height 8
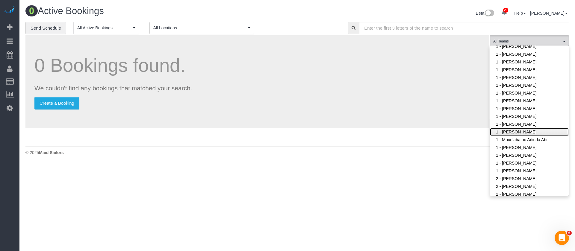
click at [520, 128] on link "1 - [PERSON_NAME]" at bounding box center [529, 132] width 79 height 8
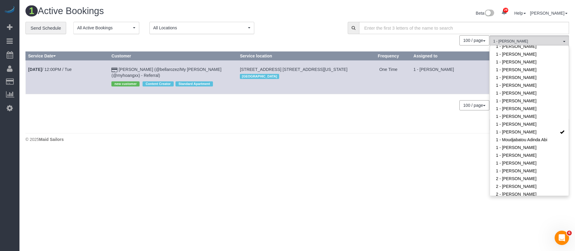
click at [267, 129] on div "0 Bookings found. We couldn't find any bookings that matched your search. Creat…" at bounding box center [257, 82] width 464 height 95
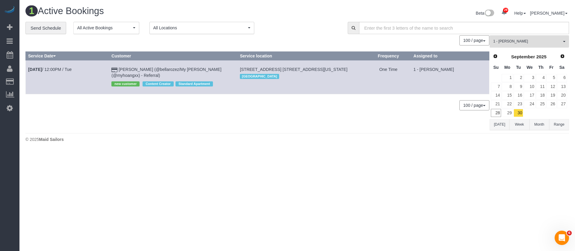
click at [552, 40] on span "1 - [PERSON_NAME]" at bounding box center [527, 41] width 68 height 5
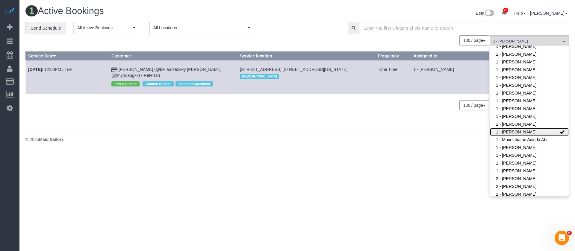
click at [553, 128] on link "1 - [PERSON_NAME]" at bounding box center [529, 132] width 79 height 8
click at [316, 16] on div "Beta 29 Your Notifications You have 0 alerts × You have 5 to charge for 09/26/2…" at bounding box center [435, 14] width 277 height 16
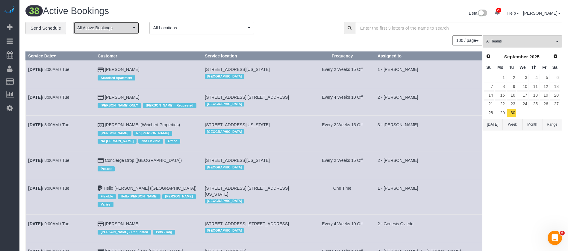
click at [110, 27] on span "All Active Bookings" at bounding box center [104, 28] width 54 height 6
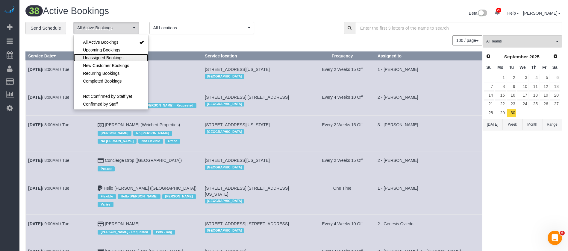
click at [112, 58] on span "Unassigned Bookings" at bounding box center [103, 58] width 40 height 6
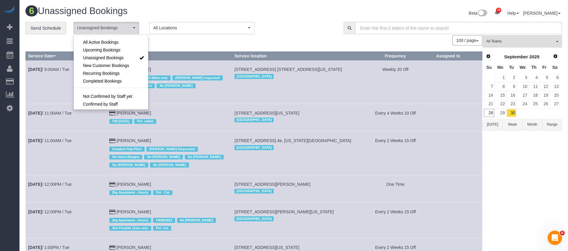
click at [293, 28] on div "**********" at bounding box center [179, 28] width 309 height 13
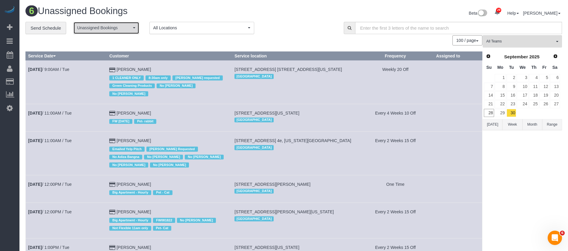
click at [138, 26] on button "Unassigned Bookings" at bounding box center [106, 28] width 66 height 12
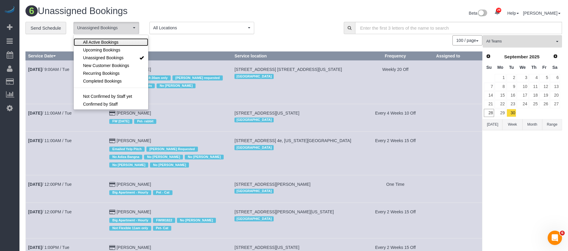
click at [111, 41] on span "All Active Bookings" at bounding box center [100, 42] width 35 height 6
select select "***"
click at [173, 40] on div "100 / page 10 / page 20 / page 30 / page 40 / page 50 / page 100 / page" at bounding box center [253, 40] width 457 height 10
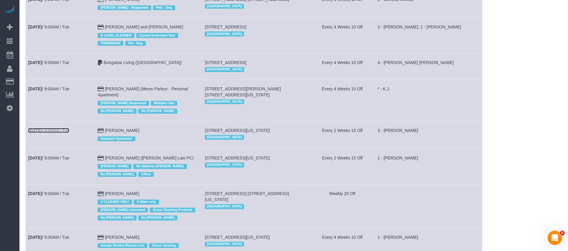
click at [64, 128] on link "Sep 30th / 9:00AM / Tue" at bounding box center [48, 130] width 41 height 5
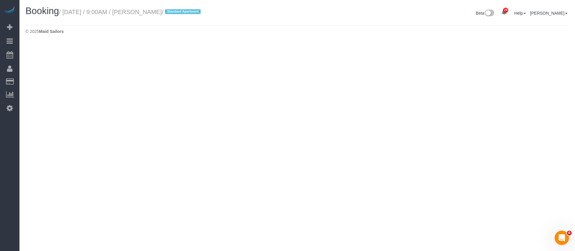
select select "NY"
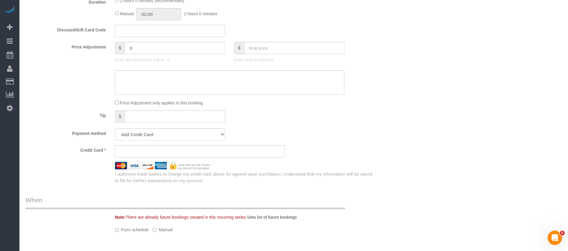
select select "object:7446"
select select "spot118"
select select "number:89"
select select "number:90"
select select "number:15"
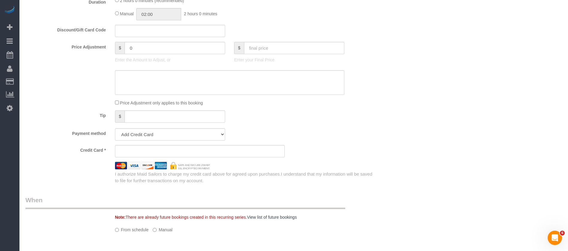
select select "number:5"
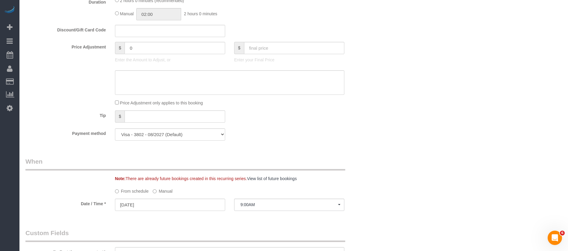
select select "object:7971"
select select "string:stripe-pm_1QlJZ24VGloSiKo7pgGoIAXz"
select select "1"
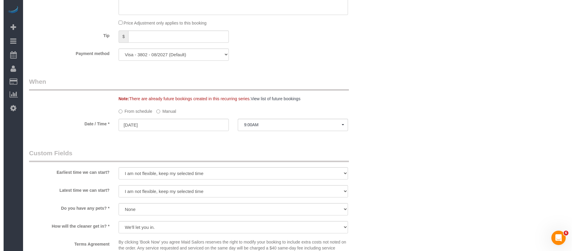
scroll to position [628, 0]
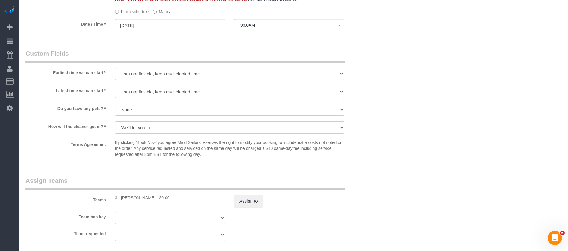
select select "1"
click at [250, 200] on button "Assign to" at bounding box center [248, 201] width 29 height 13
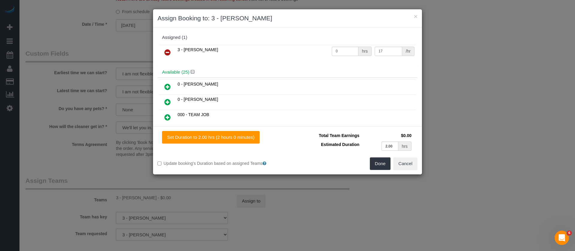
click at [167, 52] on icon at bounding box center [167, 52] width 6 height 7
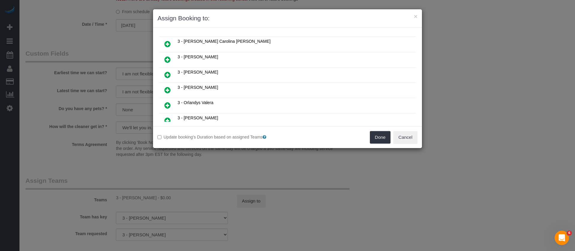
scroll to position [270, 0]
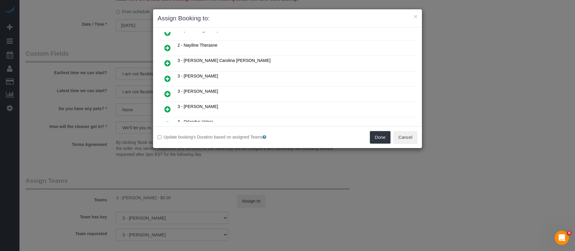
click at [168, 93] on icon at bounding box center [167, 93] width 6 height 7
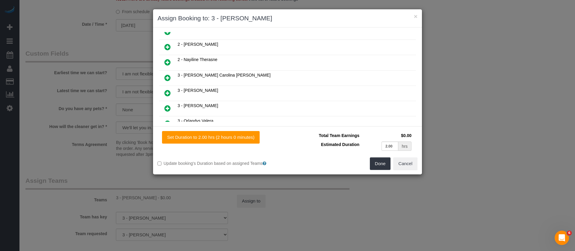
scroll to position [284, 0]
click at [375, 161] on button "Done" at bounding box center [380, 164] width 21 height 13
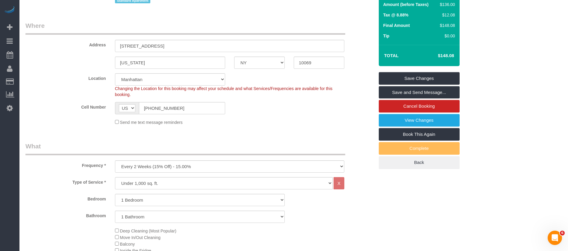
scroll to position [0, 0]
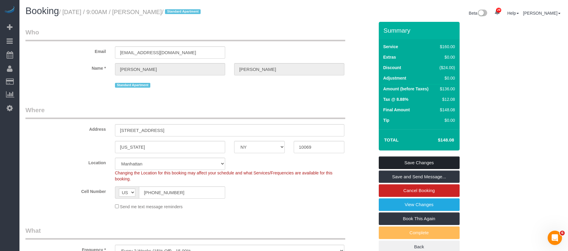
click at [412, 157] on link "Save Changes" at bounding box center [419, 163] width 81 height 13
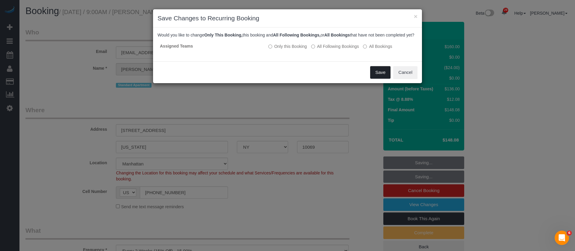
click at [383, 79] on button "Save" at bounding box center [380, 72] width 20 height 13
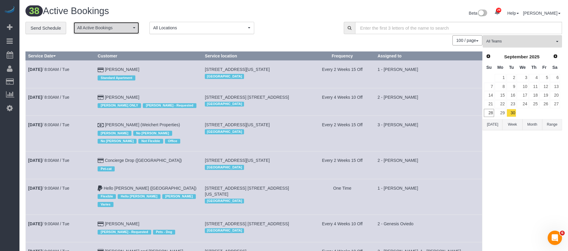
click at [134, 27] on span "button" at bounding box center [134, 27] width 2 height 1
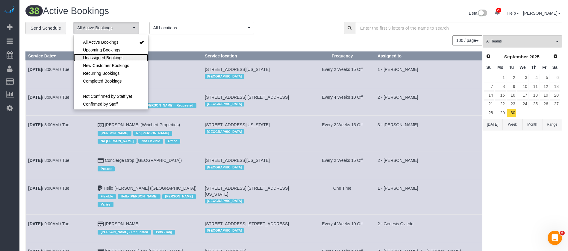
click at [112, 55] on span "Unassigned Bookings" at bounding box center [103, 58] width 40 height 6
select select "**********"
drag, startPoint x: 194, startPoint y: 14, endPoint x: 184, endPoint y: 4, distance: 13.3
click at [194, 13] on h1 "6 Unassigned Bookings" at bounding box center [157, 11] width 264 height 10
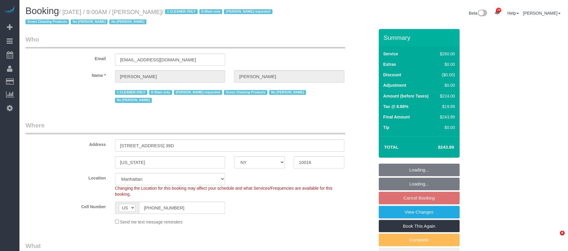
select select "NY"
select select "210"
select select "spot2"
select select "number:89"
select select "number:90"
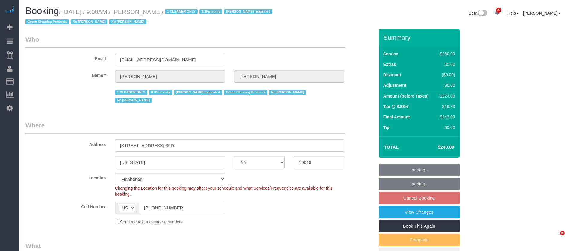
select select "number:15"
select select "number:5"
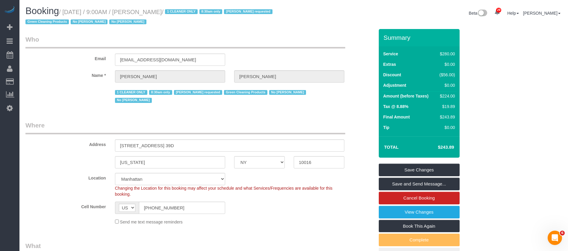
drag, startPoint x: 64, startPoint y: 11, endPoint x: 190, endPoint y: 10, distance: 125.8
click at [190, 10] on small "/ [DATE] / 9:00AM / [PERSON_NAME] / 1 CLEANER ONLY 8:30am only [PERSON_NAME] re…" at bounding box center [149, 17] width 249 height 17
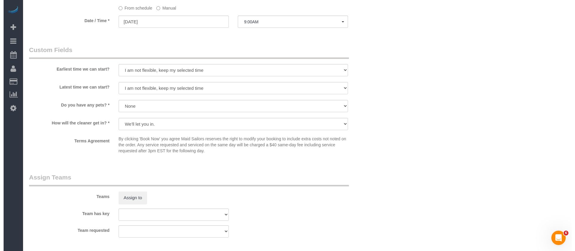
scroll to position [629, 0]
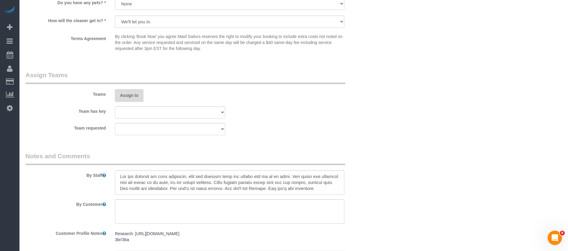
click at [136, 92] on button "Assign to" at bounding box center [129, 95] width 29 height 13
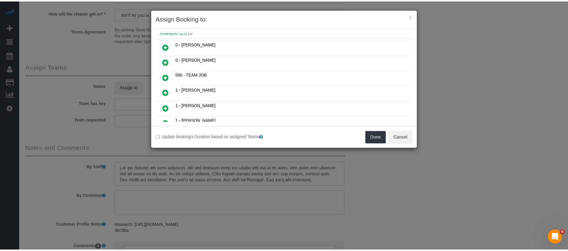
scroll to position [45, 0]
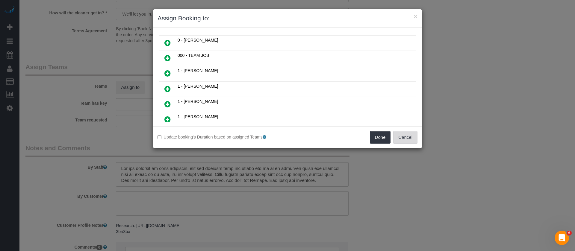
click at [408, 140] on button "Cancel" at bounding box center [405, 137] width 24 height 13
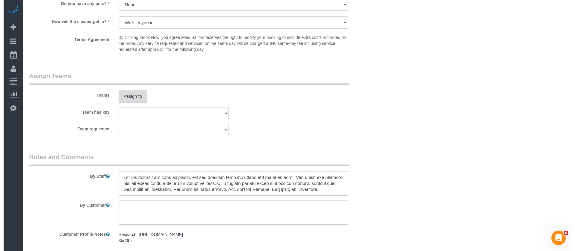
scroll to position [692, 0]
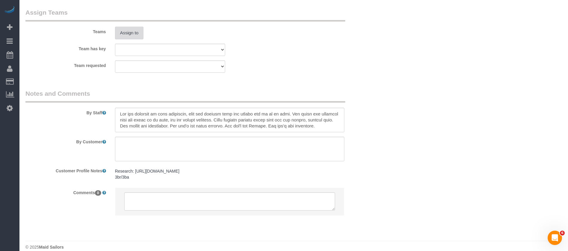
click at [139, 27] on button "Assign to" at bounding box center [129, 33] width 29 height 13
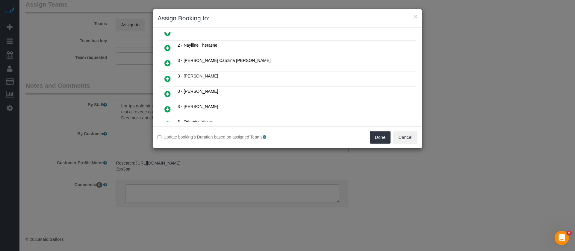
scroll to position [315, 0]
drag, startPoint x: 166, startPoint y: 95, endPoint x: 278, endPoint y: 105, distance: 112.6
click at [166, 95] on icon at bounding box center [167, 94] width 6 height 7
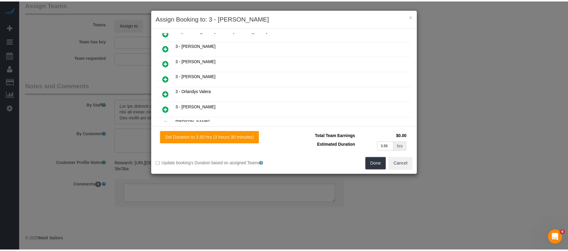
scroll to position [329, 0]
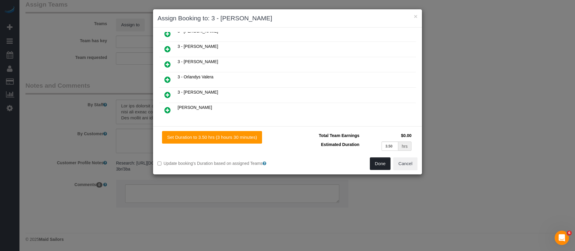
click at [377, 166] on button "Done" at bounding box center [380, 164] width 21 height 13
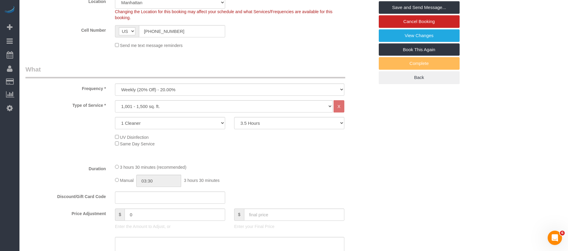
scroll to position [0, 0]
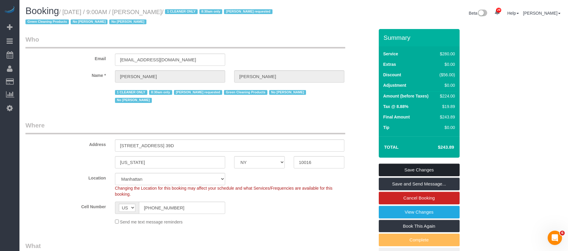
drag, startPoint x: 433, startPoint y: 167, endPoint x: 393, endPoint y: 157, distance: 41.4
click at [433, 168] on link "Save Changes" at bounding box center [419, 170] width 81 height 13
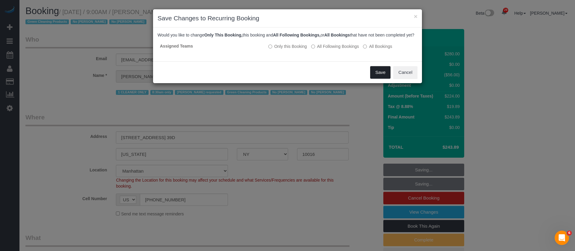
click at [375, 76] on button "Save" at bounding box center [380, 72] width 20 height 13
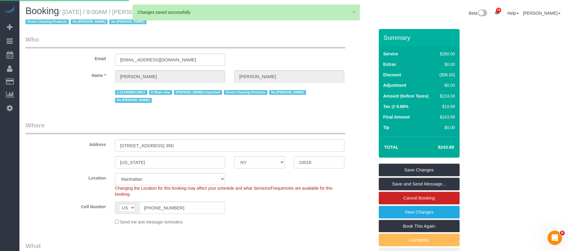
select select "**********"
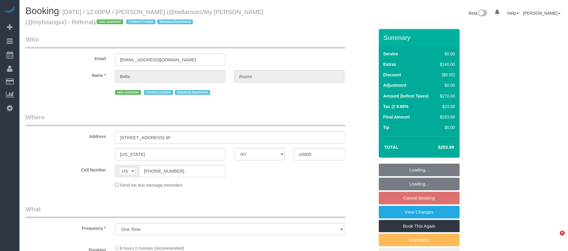
select select "NY"
select select "number:89"
select select "number:90"
select select "number:15"
select select "number:5"
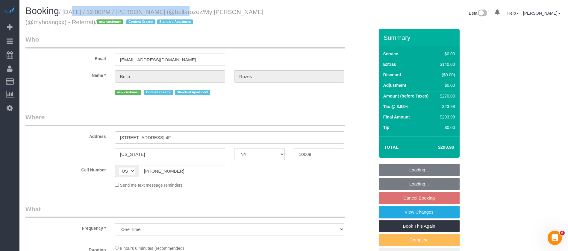
select select "spot5"
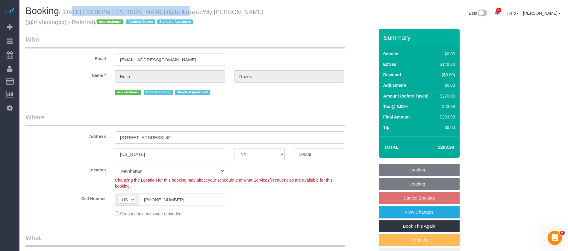
select select "2"
select select "object:1500"
select select "2"
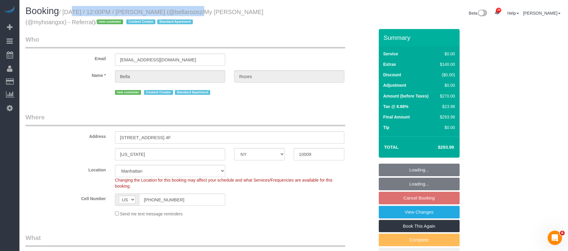
drag, startPoint x: 0, startPoint y: 0, endPoint x: 187, endPoint y: 11, distance: 187.0
click at [187, 11] on small "/ [DATE] / 12:00PM / [PERSON_NAME] (@bellarozez/My [PERSON_NAME] (@myhoangxx) -…" at bounding box center [144, 17] width 238 height 17
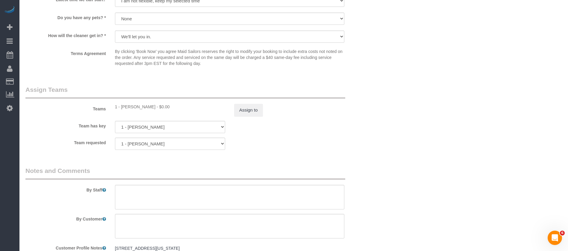
scroll to position [813, 0]
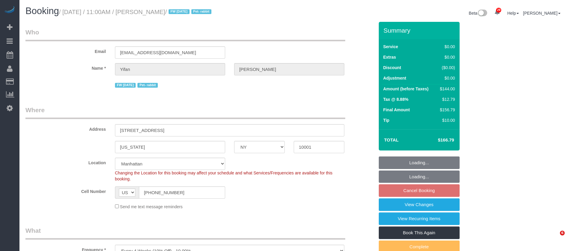
select select "NY"
select select "1"
select select "spot4"
select select "number:59"
select select "number:75"
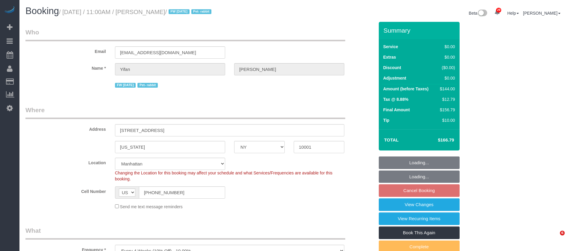
select select "number:15"
select select "number:6"
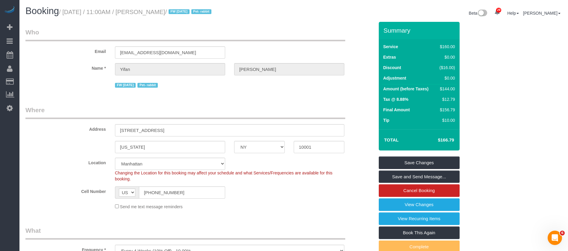
drag, startPoint x: 65, startPoint y: 7, endPoint x: 182, endPoint y: 10, distance: 117.5
click at [182, 10] on h1 "Booking / [DATE] / 11:00AM / [PERSON_NAME] / FW [DATE] Pet- rabbit" at bounding box center [157, 11] width 264 height 10
copy small "[DATE] / 11:00AM / [PERSON_NAME]"
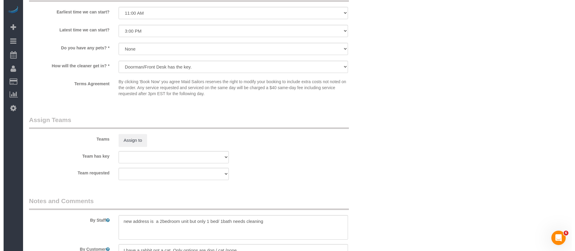
scroll to position [719, 0]
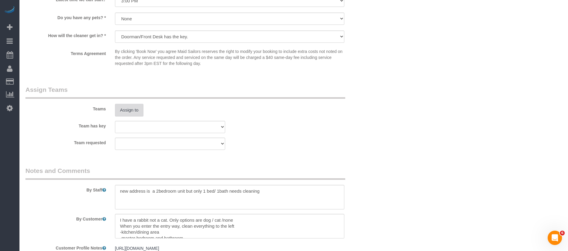
click at [132, 112] on button "Assign to" at bounding box center [129, 110] width 29 height 13
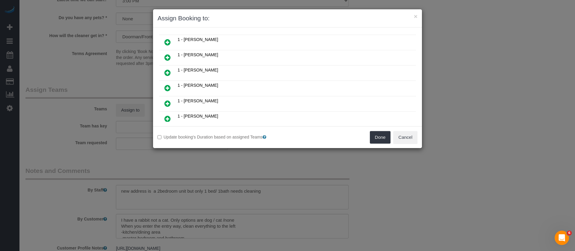
scroll to position [225, 0]
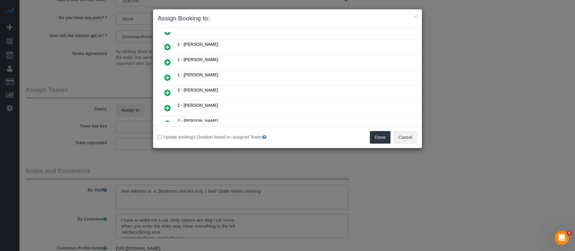
click at [167, 78] on icon at bounding box center [167, 77] width 6 height 7
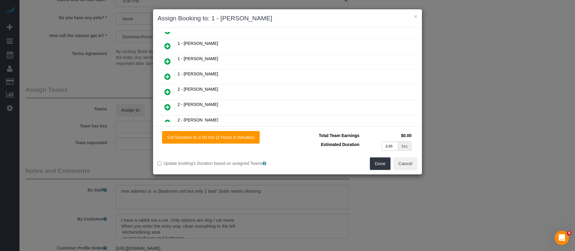
scroll to position [239, 0]
click at [381, 166] on button "Done" at bounding box center [380, 164] width 21 height 13
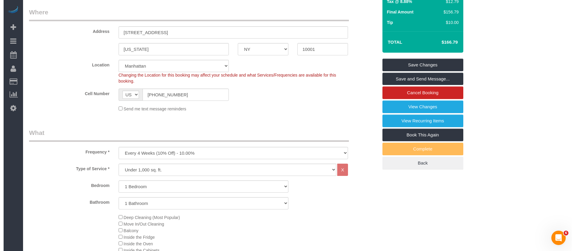
scroll to position [0, 0]
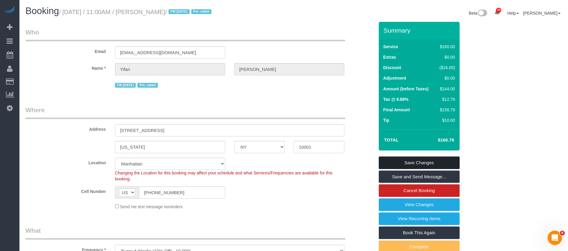
drag, startPoint x: 416, startPoint y: 160, endPoint x: 389, endPoint y: 155, distance: 27.4
click at [416, 160] on link "Save Changes" at bounding box center [419, 163] width 81 height 13
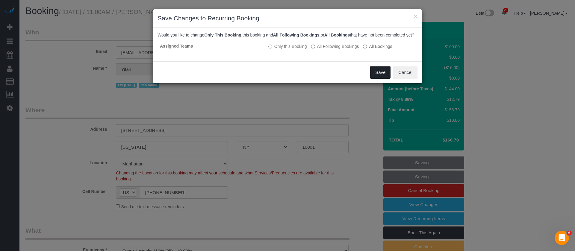
click at [378, 77] on button "Save" at bounding box center [380, 72] width 20 height 13
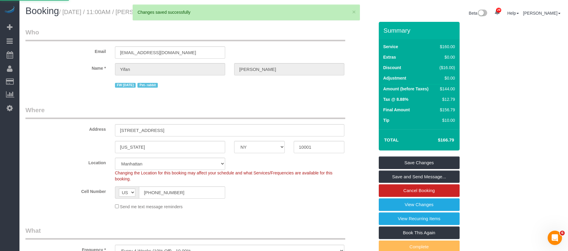
select select "**********"
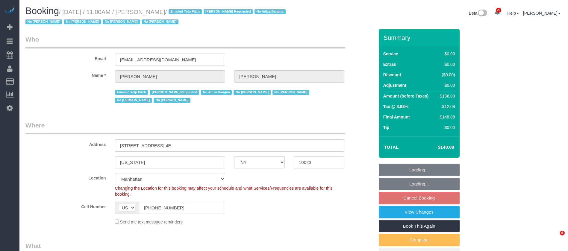
select select "NY"
select select "1"
select select "spot4"
select select "number:58"
select select "number:72"
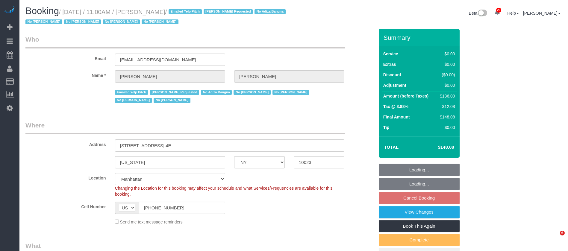
select select "number:15"
select select "number:6"
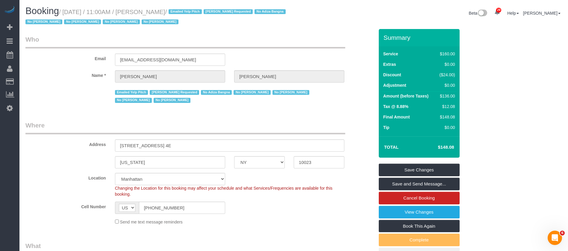
drag, startPoint x: 67, startPoint y: 11, endPoint x: 191, endPoint y: 11, distance: 124.3
click at [194, 11] on small "/ September 30, 2025 / 11:00AM / Brenna Fischer / Emailed Yelp Pitch Jasmine Sm…" at bounding box center [156, 17] width 262 height 17
copy small "September 30, 2025 / 11:00AM / Brenna Fischer"
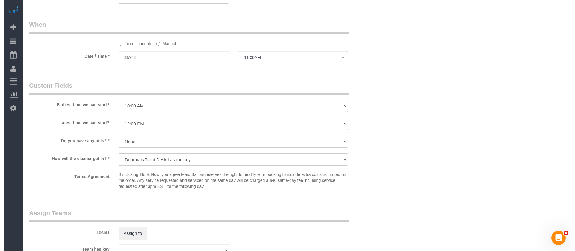
scroll to position [674, 0]
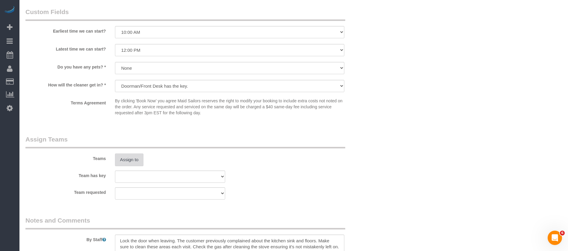
click at [129, 156] on button "Assign to" at bounding box center [129, 160] width 29 height 13
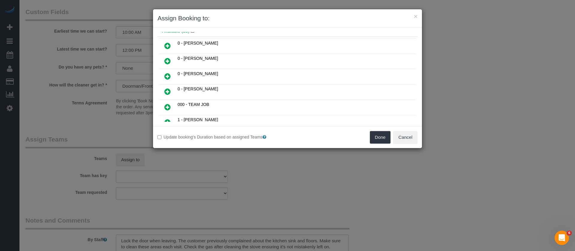
scroll to position [90, 0]
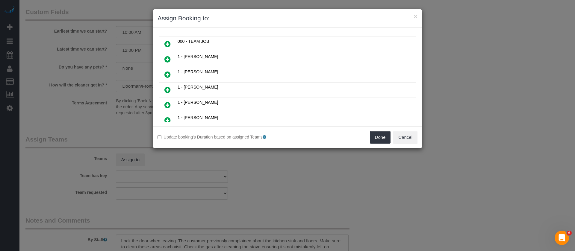
click at [168, 75] on icon at bounding box center [167, 74] width 6 height 7
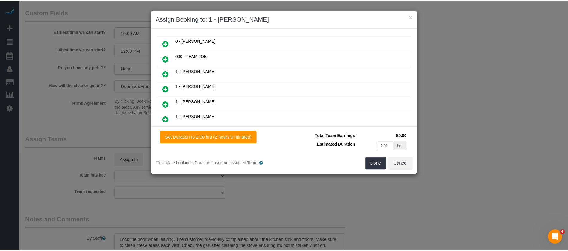
scroll to position [105, 0]
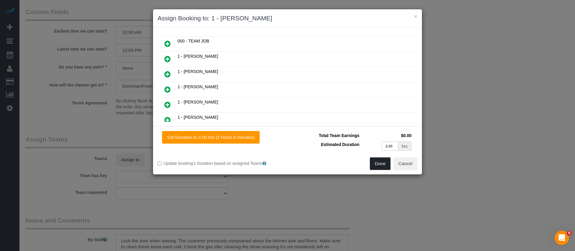
click at [383, 163] on button "Done" at bounding box center [380, 164] width 21 height 13
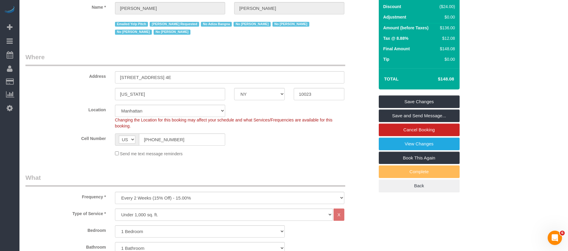
scroll to position [0, 0]
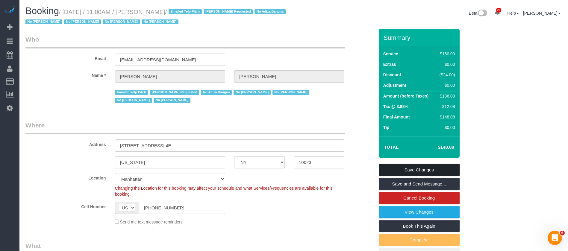
click at [431, 165] on link "Save Changes" at bounding box center [419, 170] width 81 height 13
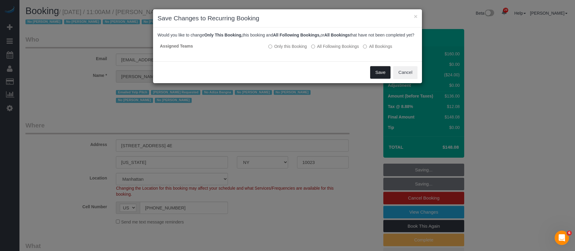
click at [386, 79] on button "Save" at bounding box center [380, 72] width 20 height 13
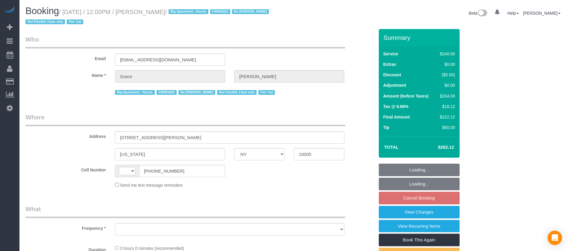
select select "NY"
select select "spot5"
select select "180"
select select "number:89"
select select "number:90"
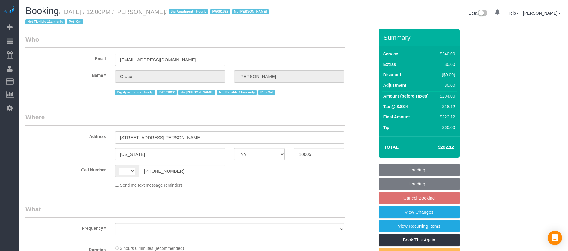
select select "number:14"
select select "number:5"
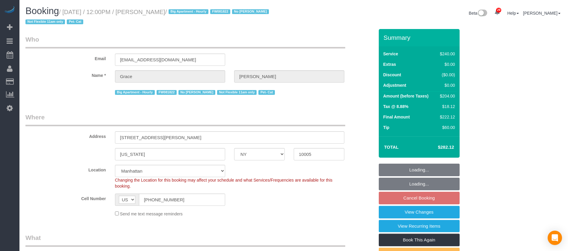
select select "string:[GEOGRAPHIC_DATA]"
select select "object:1001"
select select "string:stripe-pm_1J7Nir4VGloSiKo7YfTDYo6F"
select select "object:1890"
select select "spot63"
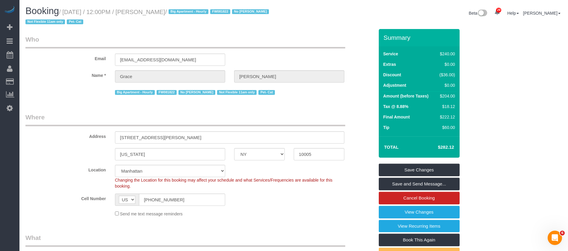
drag, startPoint x: 64, startPoint y: 10, endPoint x: 197, endPoint y: 7, distance: 132.8
click at [196, 7] on h1 "Booking / [DATE] / 12:00PM / [PERSON_NAME] / Big Apartment - Hourly FW081822 No…" at bounding box center [157, 16] width 264 height 20
copy small "[DATE] / 12:00PM / [PERSON_NAME]"
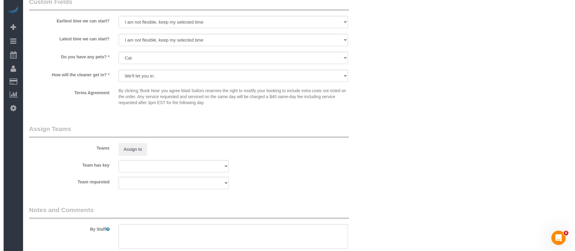
scroll to position [674, 0]
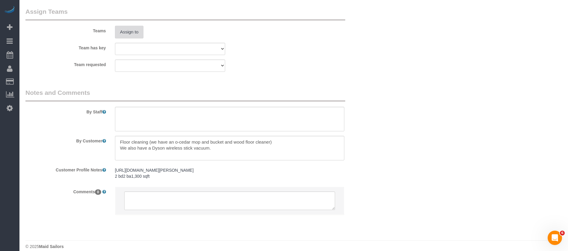
click at [138, 35] on button "Assign to" at bounding box center [129, 32] width 29 height 13
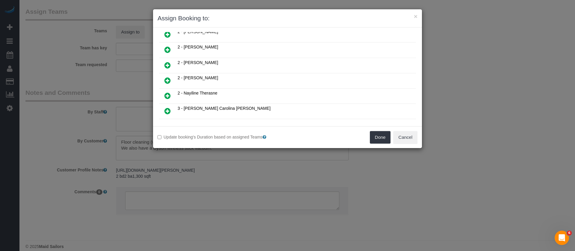
scroll to position [404, 0]
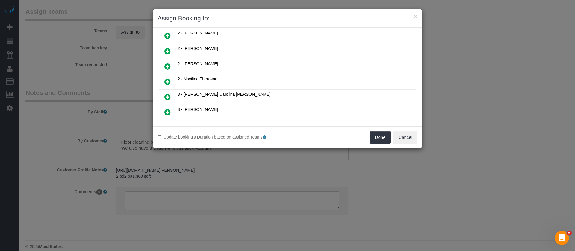
click at [168, 109] on icon at bounding box center [167, 112] width 6 height 7
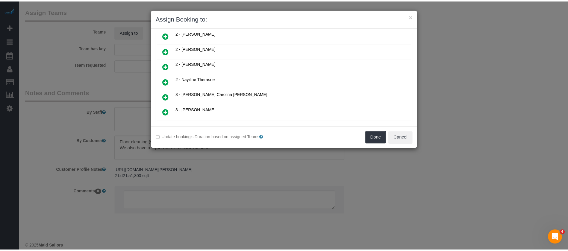
scroll to position [419, 0]
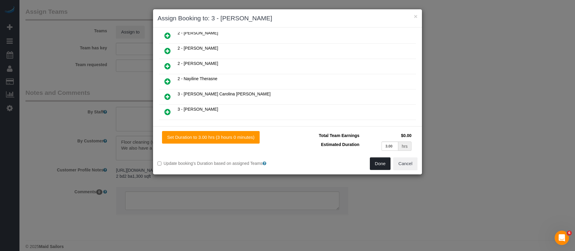
drag, startPoint x: 380, startPoint y: 161, endPoint x: 372, endPoint y: 155, distance: 9.4
click at [380, 161] on button "Done" at bounding box center [380, 164] width 21 height 13
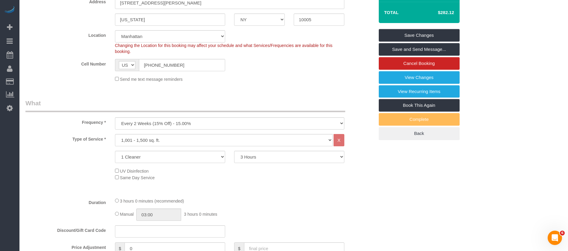
scroll to position [45, 0]
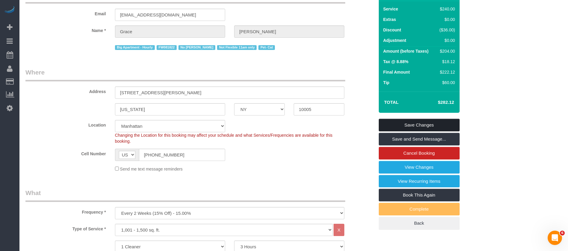
click at [420, 120] on link "Save Changes" at bounding box center [419, 125] width 81 height 13
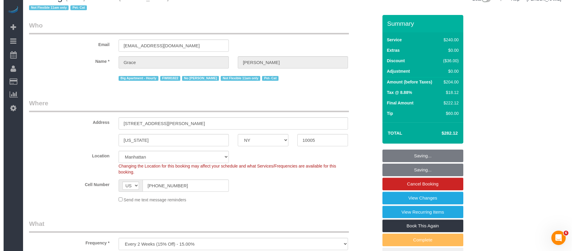
scroll to position [0, 0]
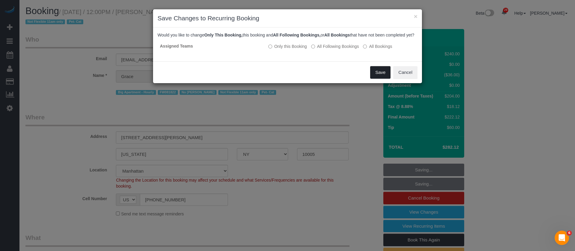
drag, startPoint x: 377, startPoint y: 76, endPoint x: 278, endPoint y: 29, distance: 109.9
click at [376, 76] on button "Save" at bounding box center [380, 72] width 20 height 13
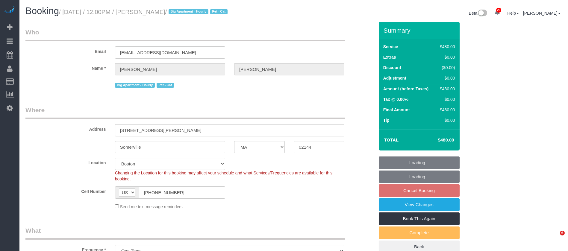
select select "MA"
select select "2"
select select "180"
select select "spot61"
select select "number:59"
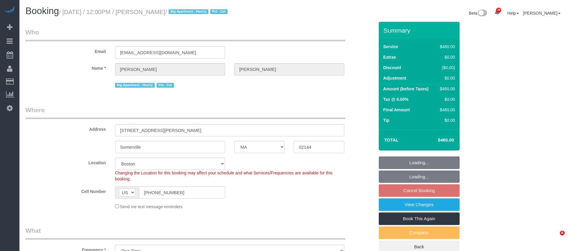
select select "number:77"
select select "number:15"
select select "number:5"
select select "NY"
select select "spot64"
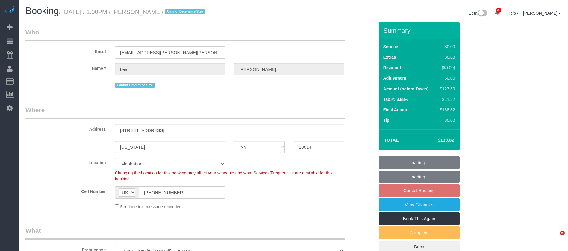
select select "number:89"
select select "number:90"
select select "number:15"
select select "number:5"
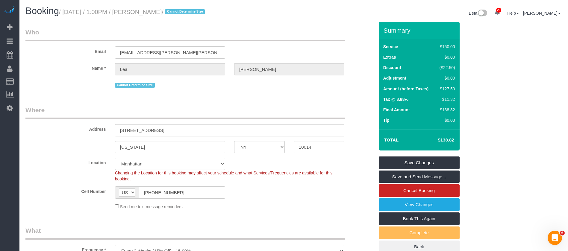
drag, startPoint x: 66, startPoint y: 13, endPoint x: 210, endPoint y: 43, distance: 147.3
click at [190, 8] on h1 "Booking / September 30, 2025 / 1:00PM / Lea Westman / Cannot Determine Size" at bounding box center [157, 11] width 264 height 10
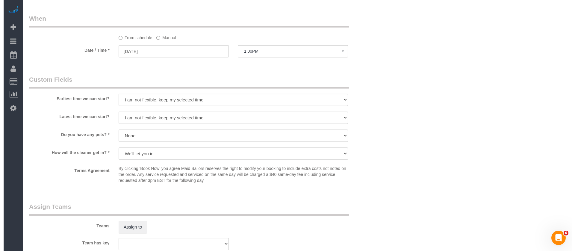
scroll to position [674, 0]
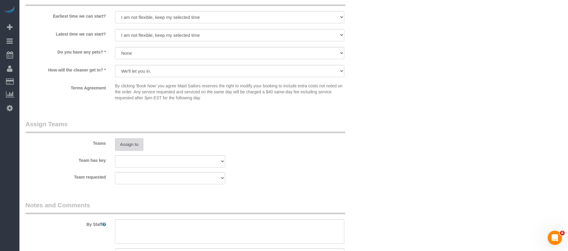
click at [119, 142] on button "Assign to" at bounding box center [129, 144] width 29 height 13
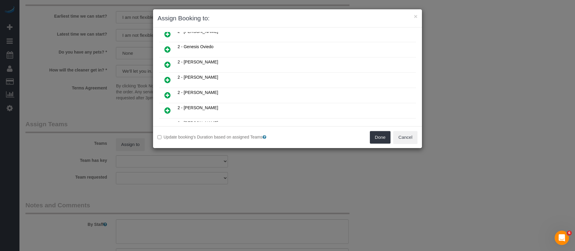
scroll to position [315, 0]
click at [170, 50] on icon at bounding box center [167, 49] width 6 height 7
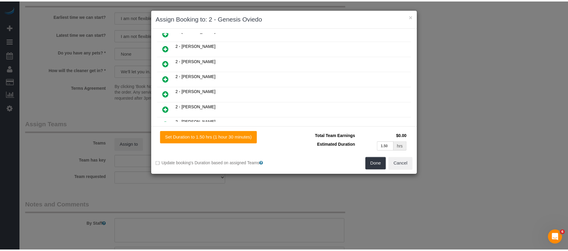
scroll to position [329, 0]
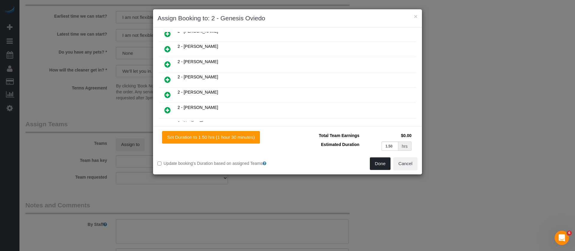
click at [380, 162] on button "Done" at bounding box center [380, 164] width 21 height 13
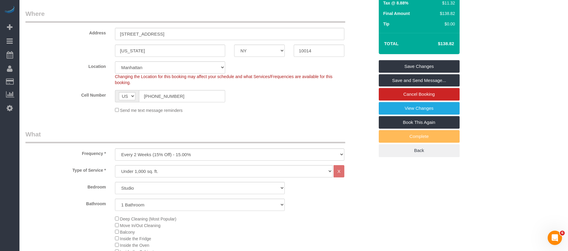
scroll to position [0, 0]
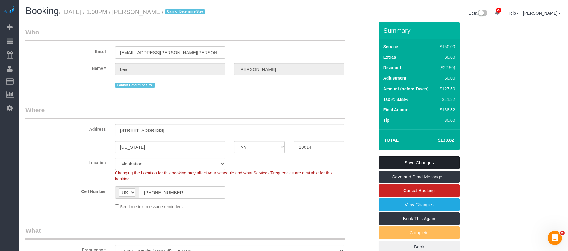
click at [422, 160] on link "Save Changes" at bounding box center [419, 163] width 81 height 13
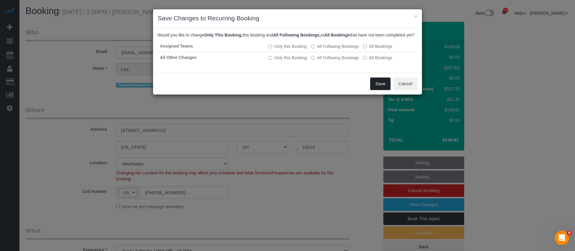
drag, startPoint x: 378, startPoint y: 92, endPoint x: 371, endPoint y: 93, distance: 6.8
click at [378, 90] on button "Save" at bounding box center [380, 84] width 20 height 13
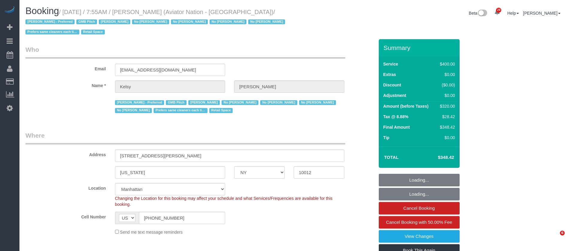
select select "NY"
select select "2"
select select "150"
select select "number:89"
select select "number:90"
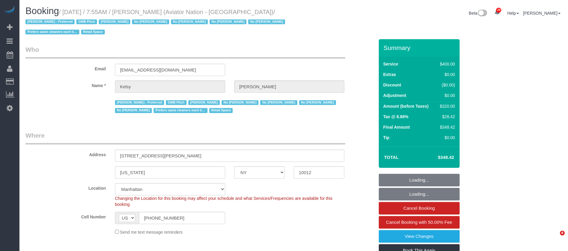
select select "number:15"
select select "number:5"
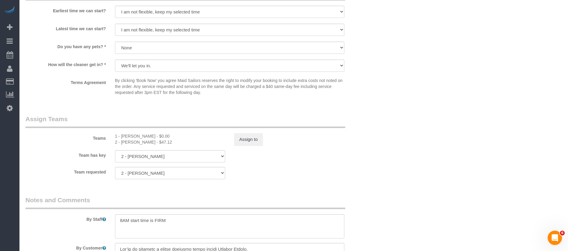
scroll to position [629, 0]
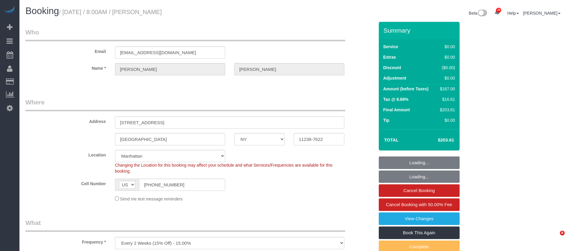
select select "NY"
select select "2"
select select "spot1"
select select "number:89"
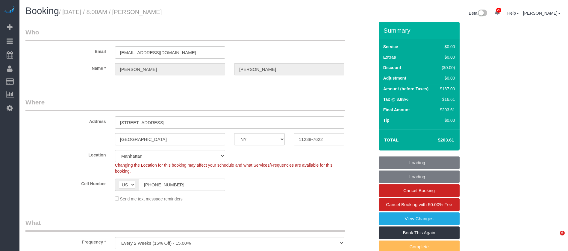
select select "number:90"
select select "number:15"
select select "number:5"
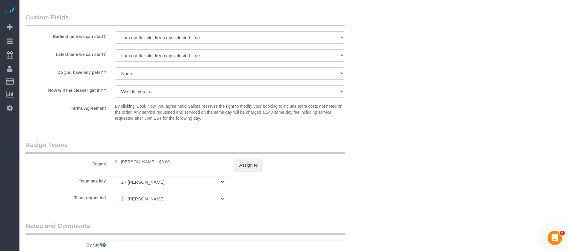
scroll to position [719, 0]
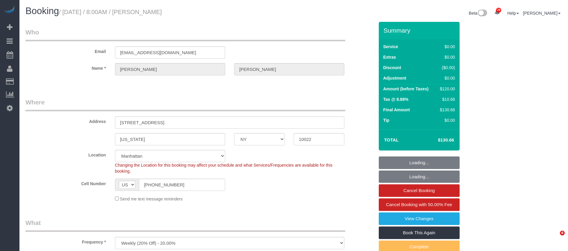
select select "NY"
select select "number:56"
select select "number:75"
select select "number:15"
select select "number:5"
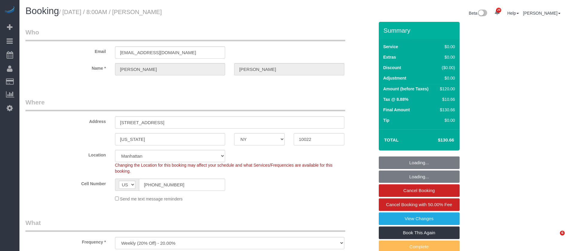
select select "spot57"
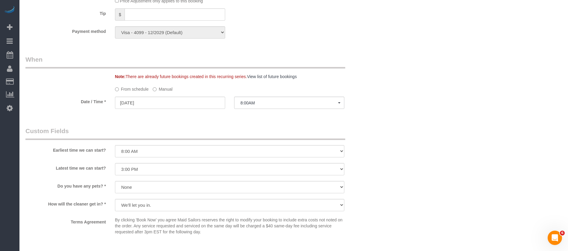
scroll to position [674, 0]
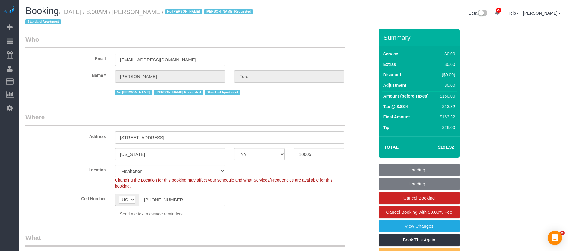
select select "NY"
select select "spot1"
select select "number:89"
select select "number:90"
select select "number:15"
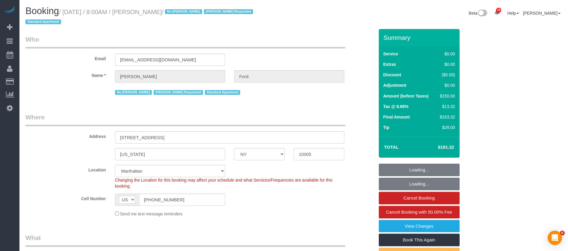
select select "number:6"
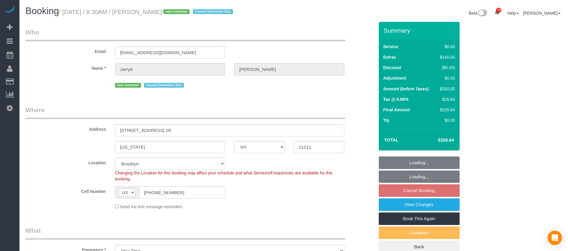
select select "NY"
select select "2"
select select "number:89"
select select "number:69"
select select "number:15"
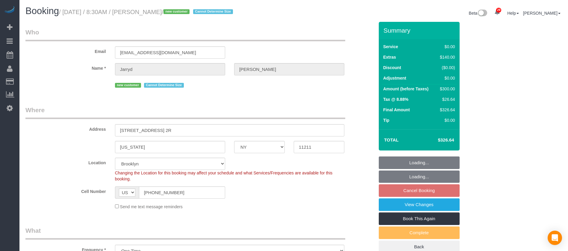
select select "number:5"
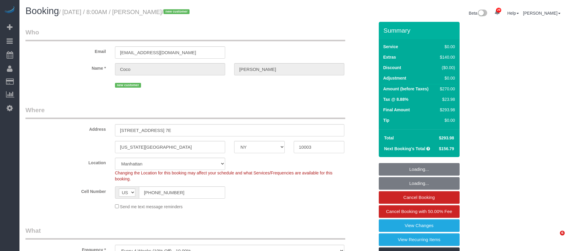
select select "NY"
select select "1"
select select "spot1"
select select "number:57"
select select "number:70"
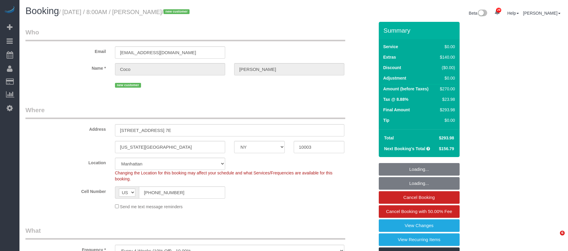
select select "number:15"
select select "number:5"
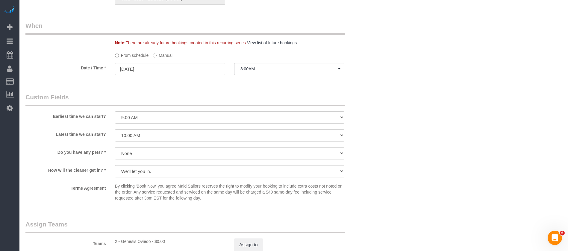
scroll to position [225, 0]
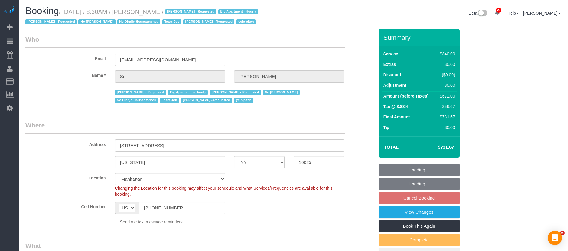
select select "NY"
select select "3"
select select "210"
select select "number:89"
select select "number:90"
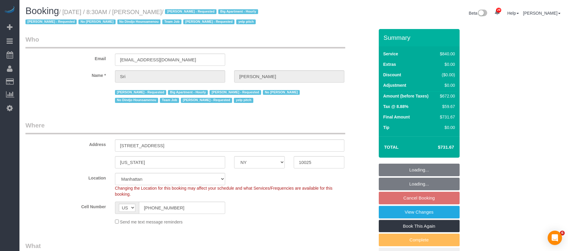
select select "number:15"
select select "number:5"
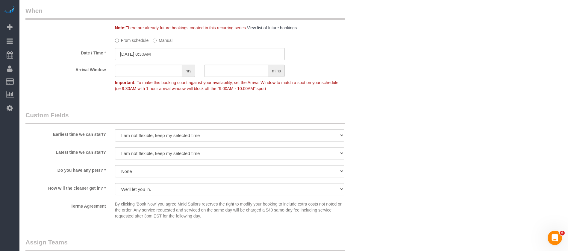
scroll to position [674, 0]
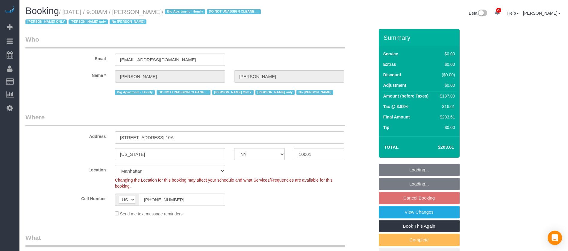
select select "NY"
select select "2"
select select "string:stripe-pm_1RRmor4VGloSiKo75q03orw4"
select select "spot1"
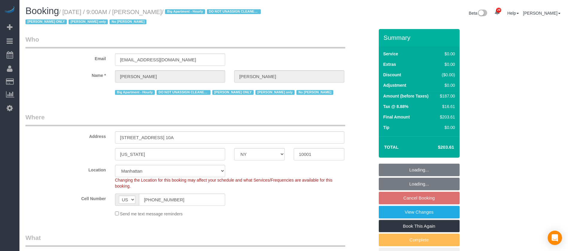
select select "number:89"
select select "number:73"
select select "number:15"
select select "number:5"
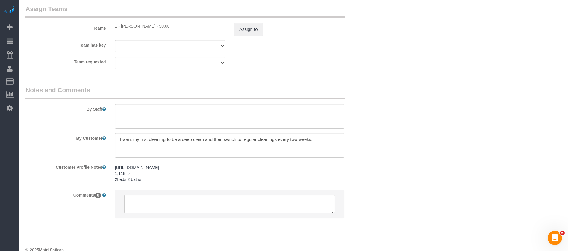
scroll to position [809, 0]
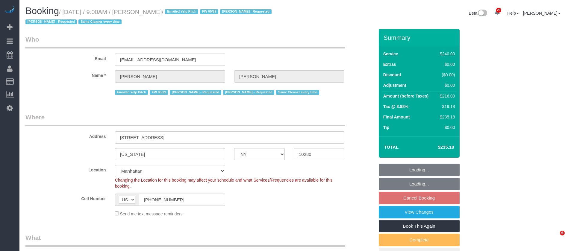
select select "NY"
select select "180"
select select "spot1"
select select "number:89"
select select "number:90"
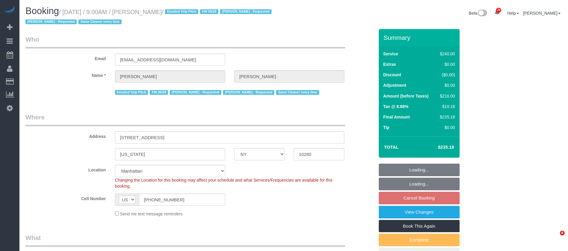
select select "number:15"
select select "number:5"
select select "object:1537"
select select "spot57"
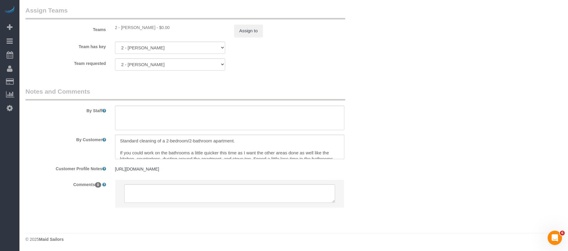
scroll to position [551, 0]
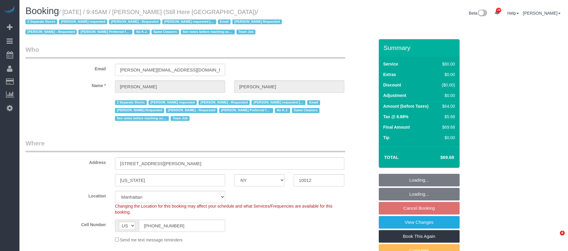
select select "NY"
select select "string:stripe-pm_1Oyz8t4VGloSiKo71skqOF54"
select select "number:89"
select select "number:90"
select select "number:15"
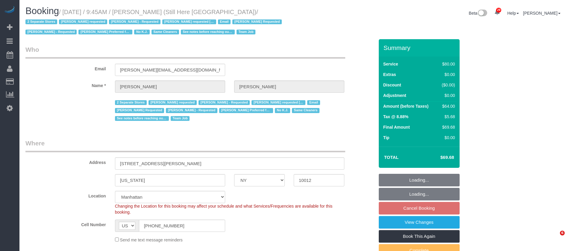
select select "number:5"
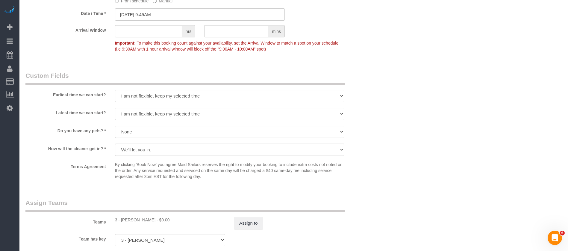
scroll to position [674, 0]
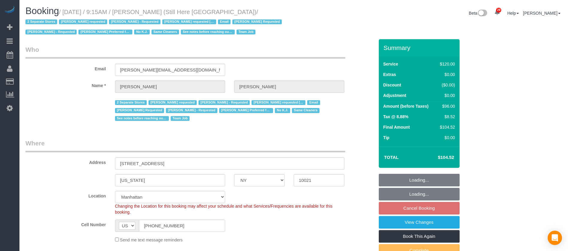
select select "NY"
select select "90"
select select "string:stripe-pm_1Oyz8t4VGloSiKo71skqOF54"
select select "number:89"
select select "number:90"
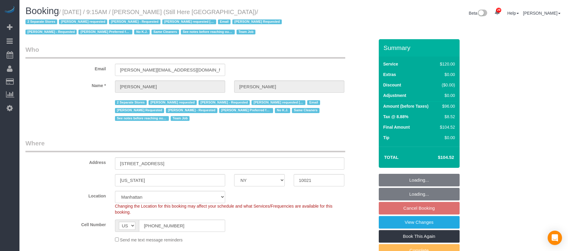
select select "number:15"
select select "number:5"
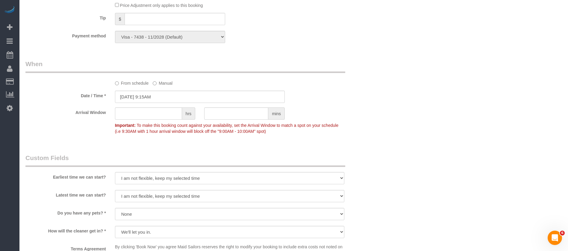
scroll to position [359, 0]
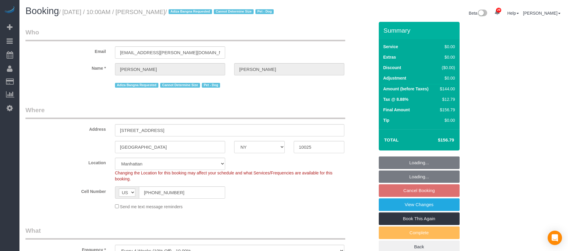
select select "NY"
select select "1"
select select "number:56"
select select "number:70"
select select "number:13"
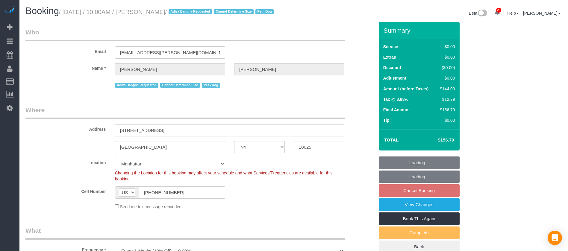
select select "number:5"
select select "spot57"
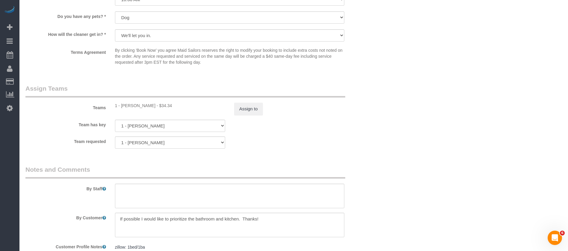
scroll to position [719, 0]
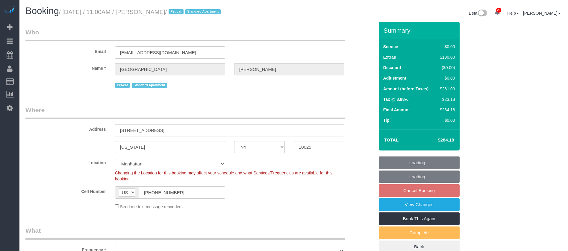
select select "NY"
select select "string:stripe-pm_1QANHu4VGloSiKo7elLGN8pZ"
select select "spot1"
select select "number:57"
select select "number:74"
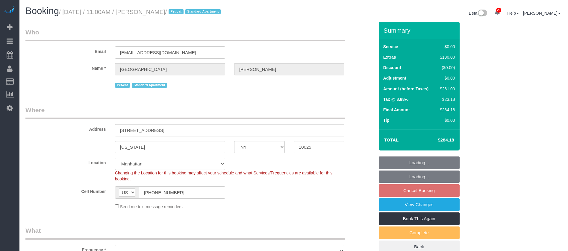
select select "number:14"
select select "number:5"
select select "1"
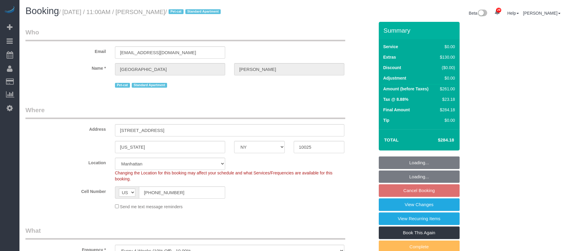
select select "object:1903"
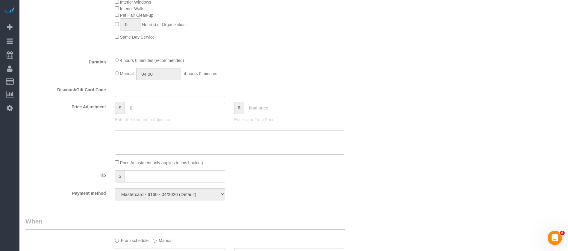
scroll to position [449, 0]
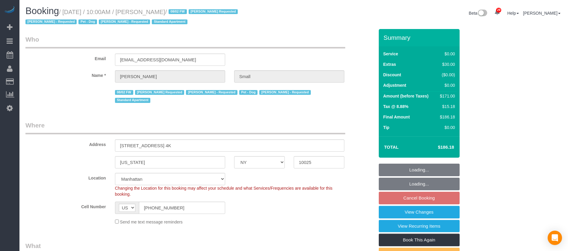
select select "NY"
select select "1"
select select "spot1"
select select "number:89"
select select "number:90"
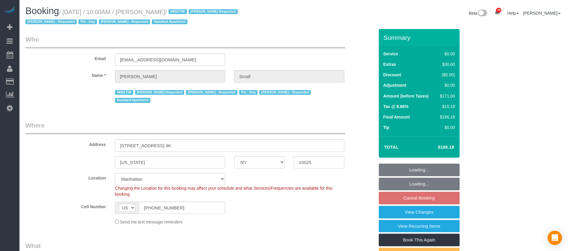
select select "number:13"
select select "number:5"
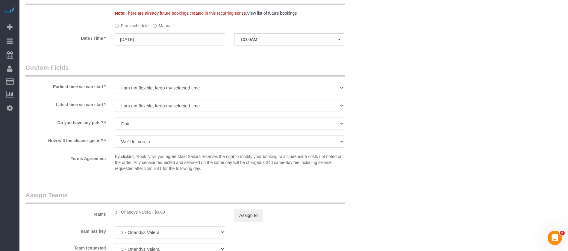
scroll to position [629, 0]
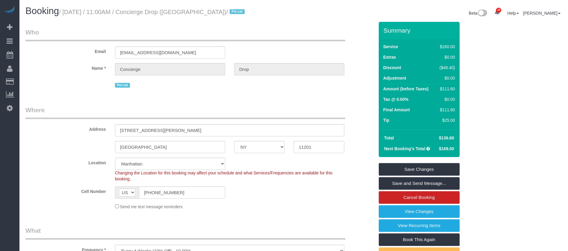
select select "NY"
select select "spot1"
select select "number:89"
select select "number:90"
select select "number:15"
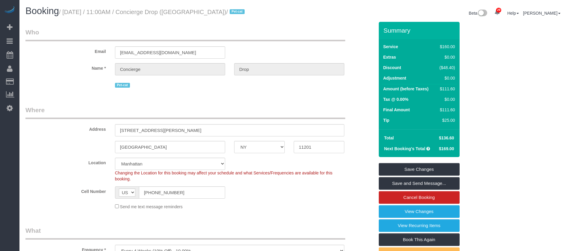
select select "number:6"
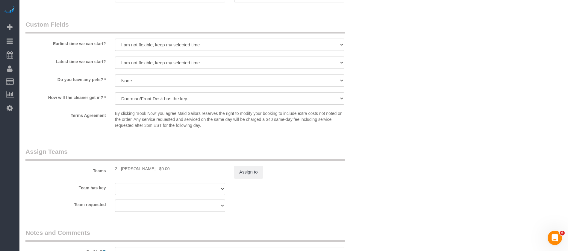
scroll to position [539, 0]
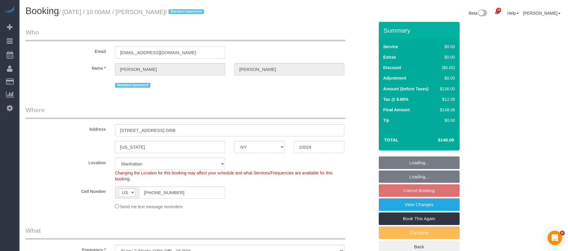
select select "NY"
select select "1"
select select "spot1"
select select "number:58"
select select "number:76"
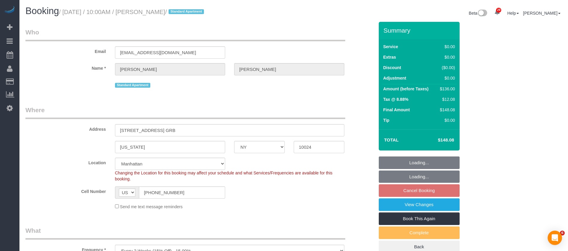
select select "number:15"
select select "number:6"
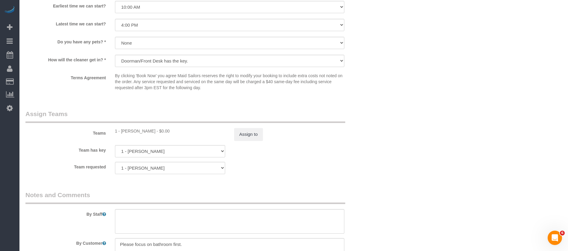
scroll to position [804, 0]
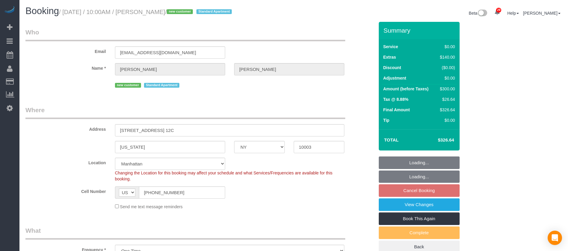
select select "NY"
select select "1"
select select "number:56"
select select "number:72"
select select "number:15"
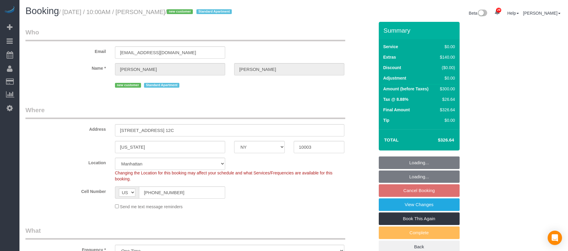
select select "number:6"
select select "spot57"
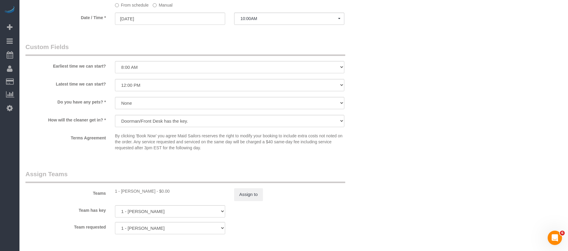
scroll to position [719, 0]
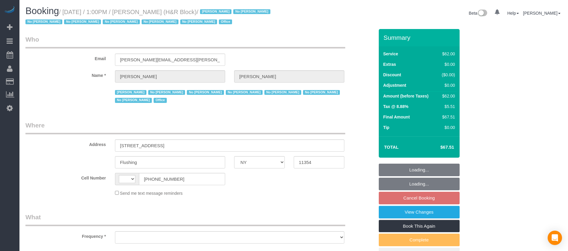
select select "NY"
select select "spot2"
select select "number:89"
select select "number:90"
select select "number:15"
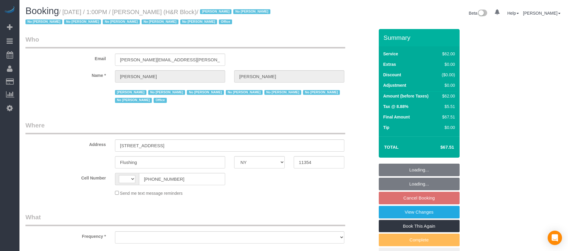
select select "number:7"
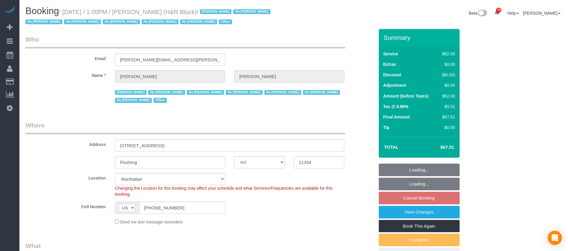
select select "string:US"
select select "object:1473"
select select "spot57"
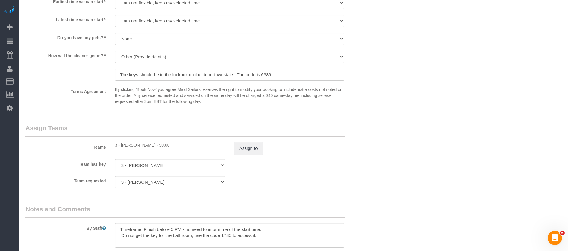
scroll to position [584, 0]
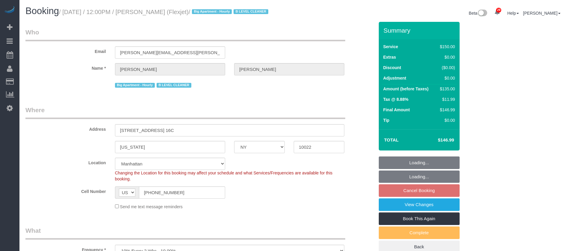
select select "NY"
select select "150"
select select "number:89"
select select "number:90"
select select "number:15"
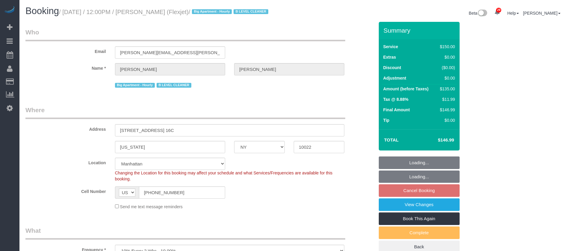
select select "number:6"
select select "number:21"
select select "22223"
select select "spot56"
select select "22223"
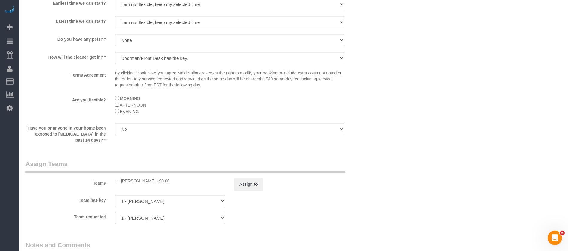
scroll to position [719, 0]
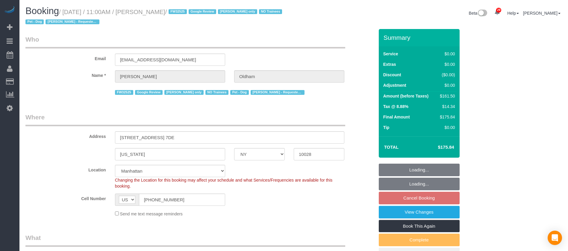
select select "NY"
select select "1"
select select "2"
select select "string:stripe-pm_1RpamA4VGloSiKo7q68HlToq"
select select "spot1"
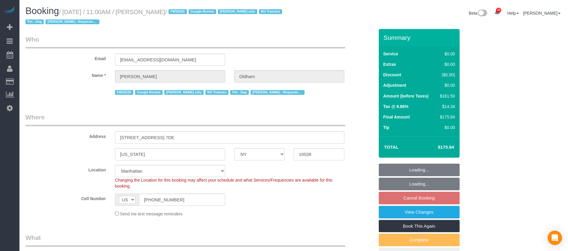
select select "number:89"
select select "number:90"
select select "number:13"
select select "number:5"
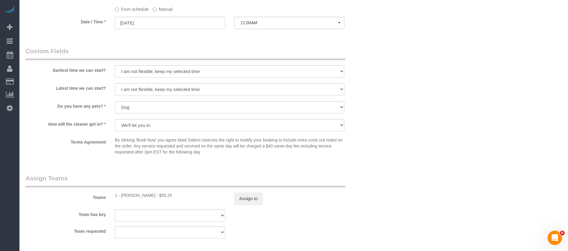
scroll to position [719, 0]
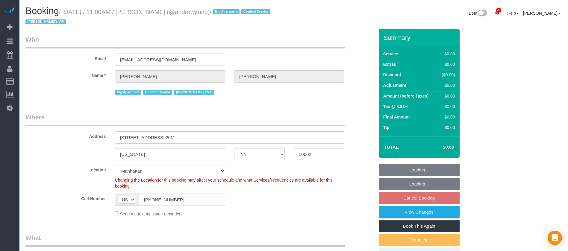
select select "NY"
select select "2"
select select "240"
select select "number:89"
select select "number:90"
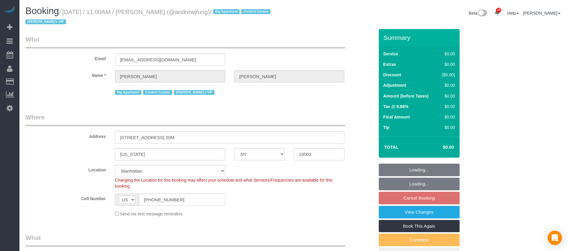
select select "number:15"
select select "number:7"
select select "spot57"
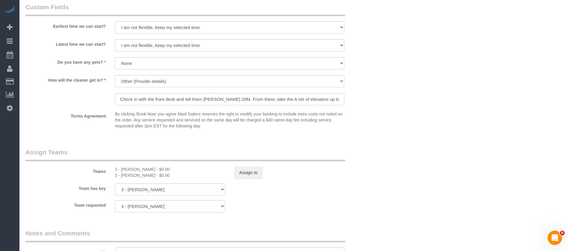
scroll to position [539, 0]
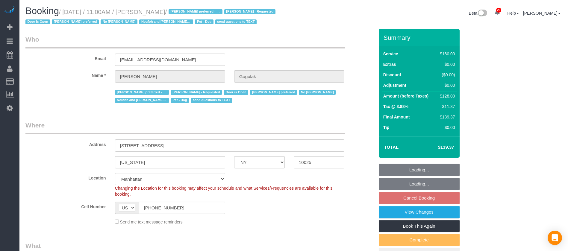
select select "NY"
select select "string:stripe-pm_1RfNyY4VGloSiKo7jWnzrFGY"
select select "number:58"
select select "number:76"
select select "number:13"
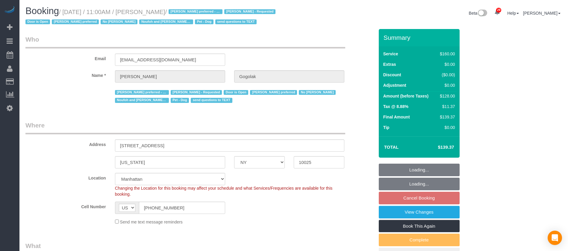
select select "number:5"
select select "spot57"
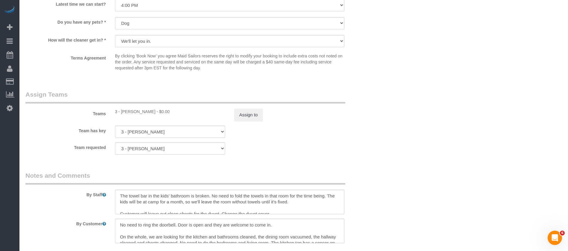
scroll to position [674, 0]
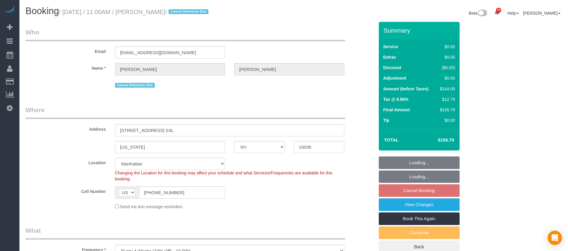
select select "NY"
select select "1"
select select "string:stripe-pm_1Kqo7h4VGloSiKo7pXY69Drf"
select select "spot1"
select select "number:89"
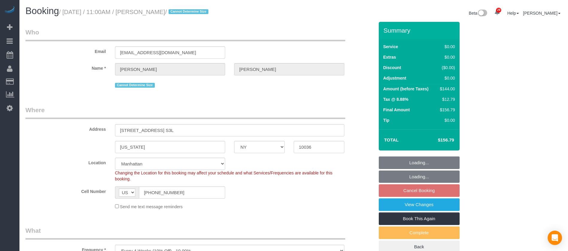
select select "number:90"
select select "number:15"
select select "number:6"
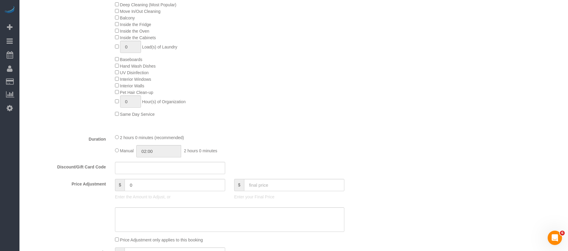
scroll to position [360, 0]
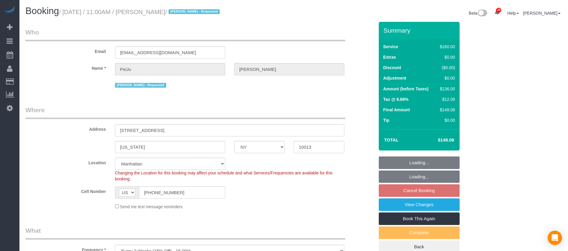
select select "NY"
select select "spot1"
select select "number:89"
select select "number:90"
select select "number:15"
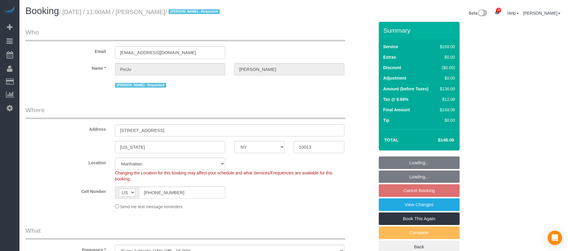
select select "number:6"
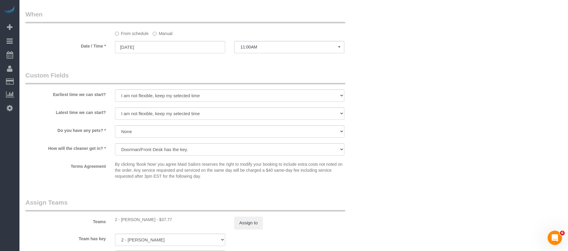
scroll to position [584, 0]
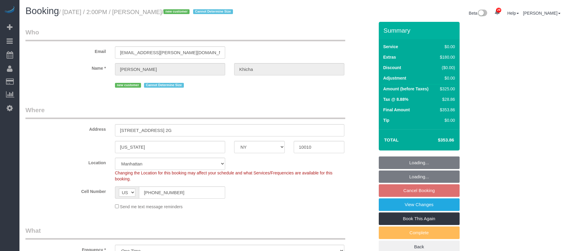
select select "NY"
select select "1"
select select "spot58"
select select "number:62"
select select "number:90"
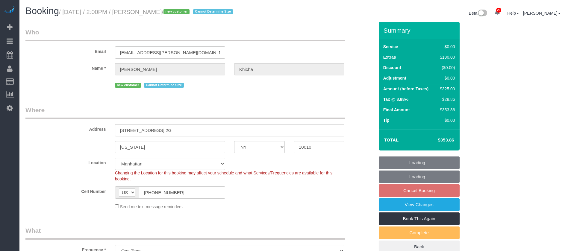
select select "number:15"
select select "number:5"
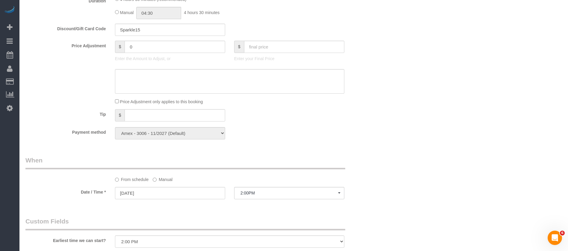
scroll to position [764, 0]
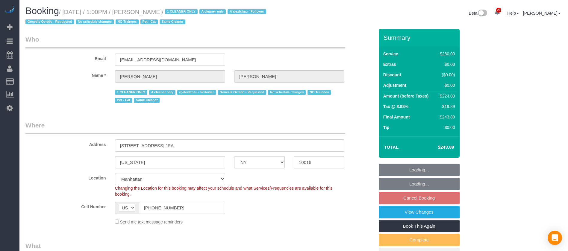
select select "NY"
select select "210"
select select "number:89"
select select "number:90"
select select "number:14"
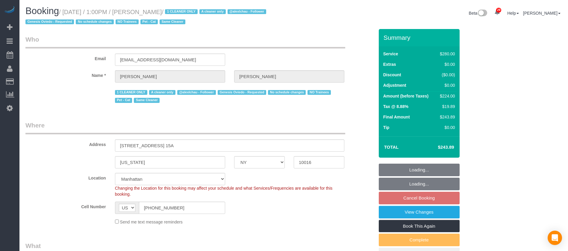
select select "number:5"
select select "spot57"
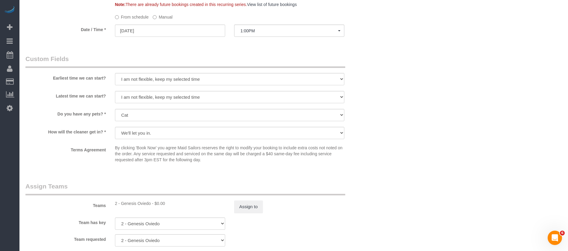
scroll to position [539, 0]
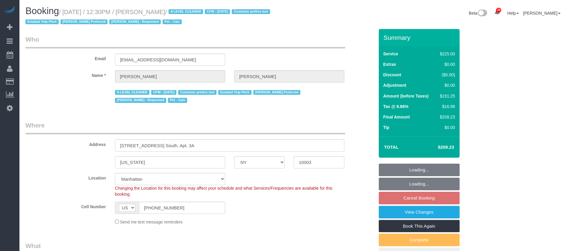
select select "NY"
select select "180"
select select "number:89"
select select "number:90"
select select "number:15"
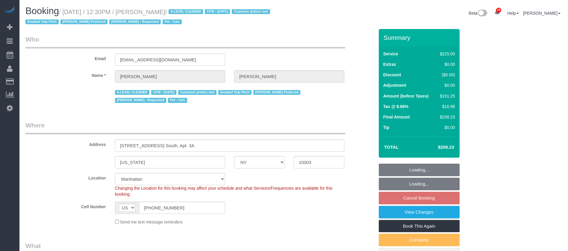
select select "number:6"
select select "number:21"
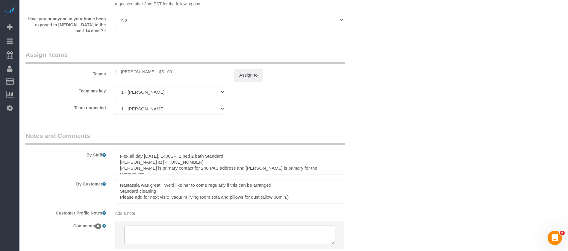
scroll to position [719, 0]
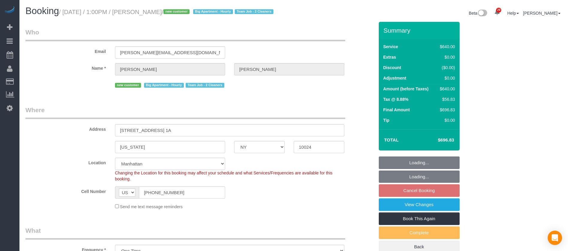
select select "NY"
select select "240"
select select "number:89"
select select "number:72"
select select "number:13"
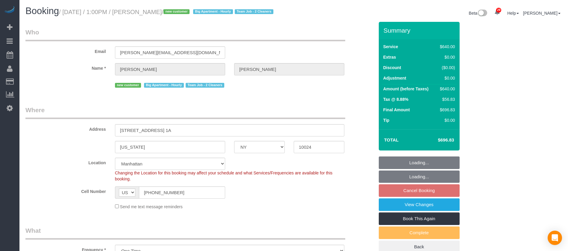
select select "number:5"
select select "spot57"
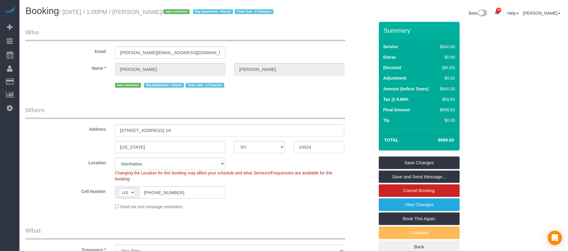
select select "object:2294"
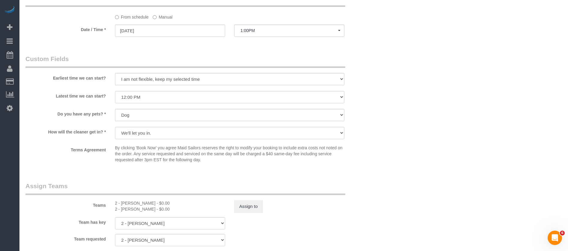
scroll to position [584, 0]
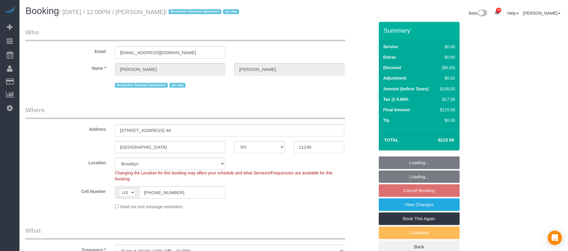
select select "NY"
select select "2"
select select "spot63"
select select "number:60"
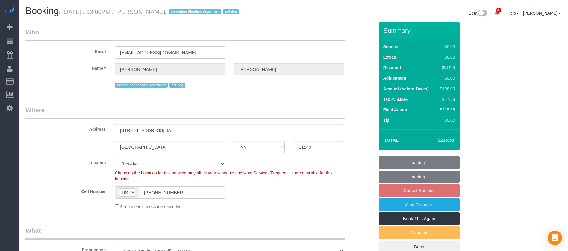
select select "number:77"
select select "number:13"
select select "number:5"
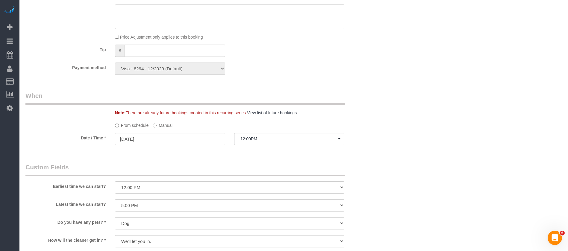
scroll to position [674, 0]
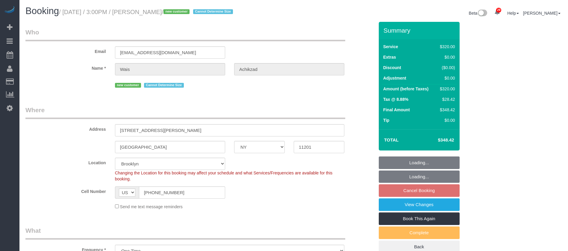
select select "NY"
select select "spot7"
select select "number:59"
select select "number:75"
select select "number:15"
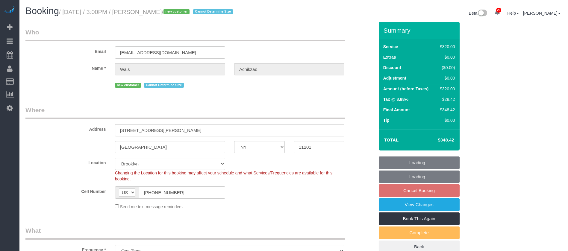
select select "number:5"
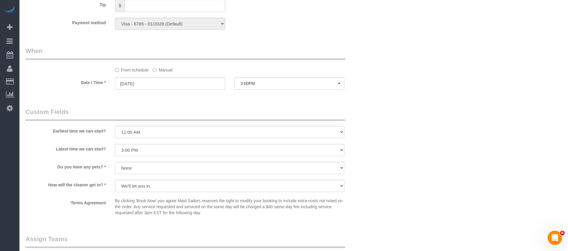
scroll to position [584, 0]
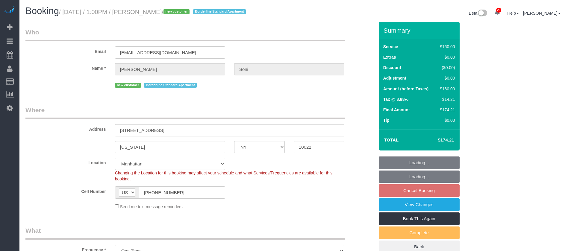
select select "NY"
select select "spot2"
select select "number:60"
select select "number:73"
select select "number:15"
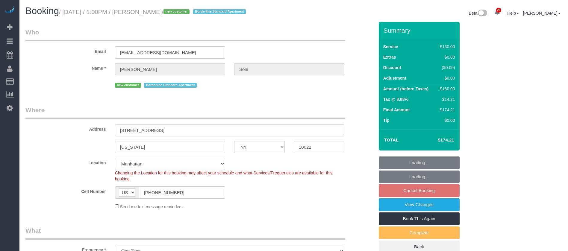
select select "number:5"
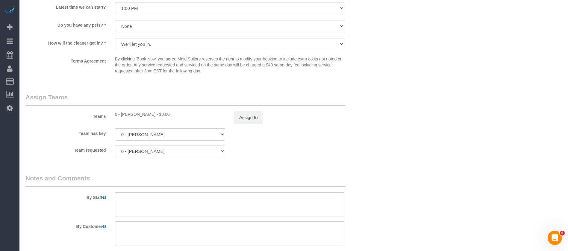
scroll to position [584, 0]
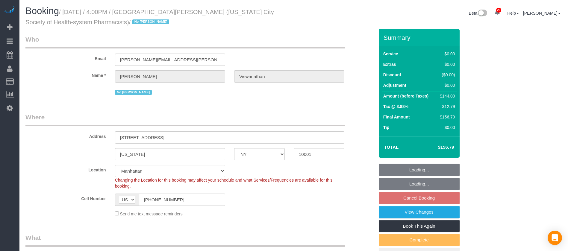
select select "NY"
select select "spot5"
select select "number:89"
select select "number:90"
select select "number:15"
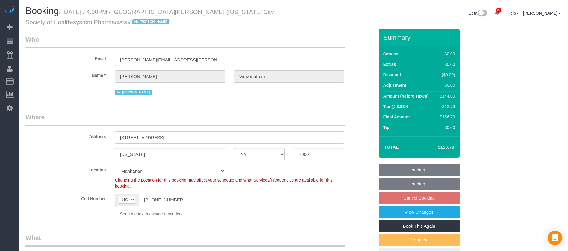
select select "number:5"
select select "1"
select select "object:1516"
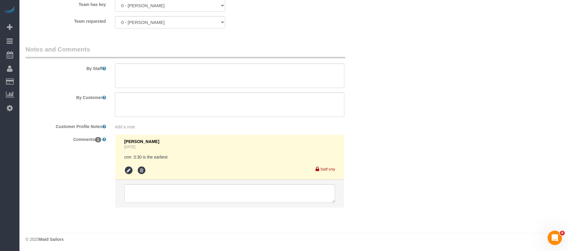
scroll to position [713, 0]
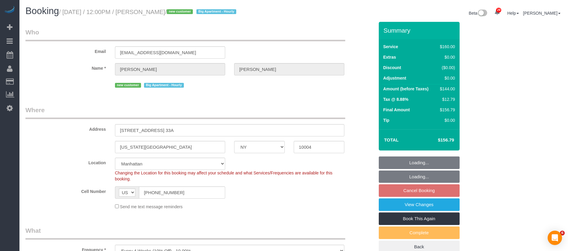
select select "NY"
select select "spot1"
select select "number:89"
select select "number:90"
select select "number:15"
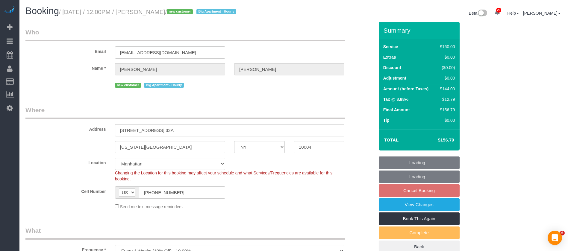
select select "number:6"
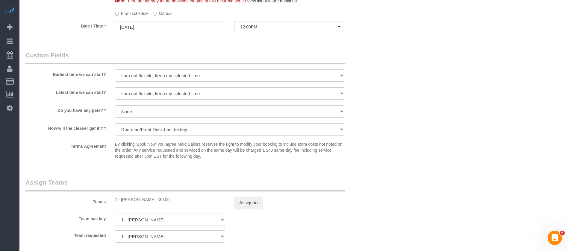
scroll to position [584, 0]
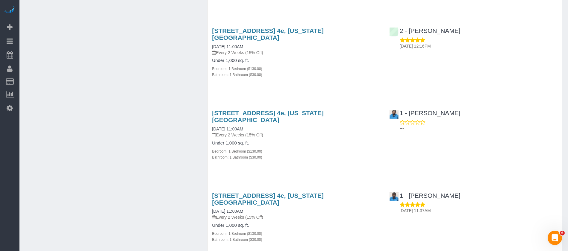
scroll to position [360, 0]
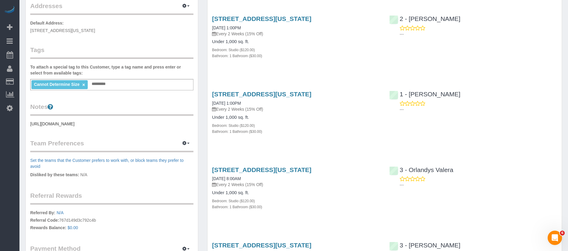
scroll to position [180, 0]
